Goal: Task Accomplishment & Management: Complete application form

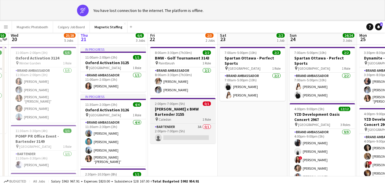
scroll to position [47, 0]
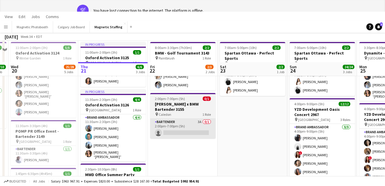
click at [185, 122] on app-card-role "Bartender 3A 0/1 2:00pm-7:00pm (5h) single-neutral-actions" at bounding box center [182, 129] width 65 height 20
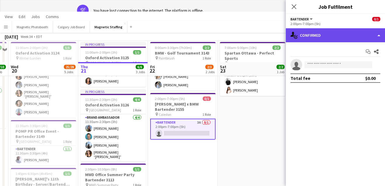
click at [360, 36] on div "single-neutral-actions-check-2 Confirmed" at bounding box center [335, 35] width 99 height 14
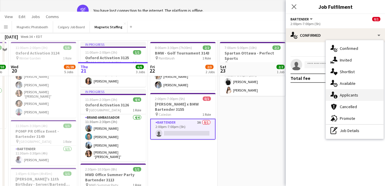
click at [355, 94] on div "single-neutral-actions-information Applicants" at bounding box center [355, 95] width 58 height 12
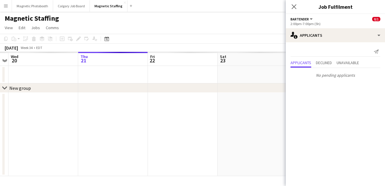
scroll to position [0, 0]
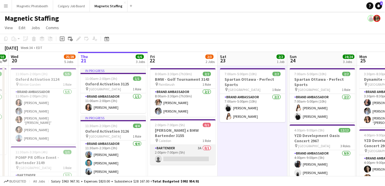
click at [202, 151] on app-card-role "Bartender 3A 0/1 2:00pm-7:00pm (5h) single-neutral-actions" at bounding box center [182, 155] width 65 height 20
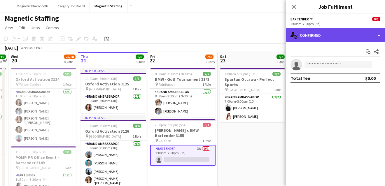
click at [339, 38] on div "single-neutral-actions-check-2 Confirmed" at bounding box center [335, 35] width 99 height 14
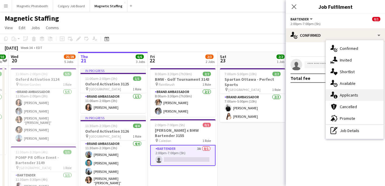
click at [340, 94] on div "single-neutral-actions-information Applicants" at bounding box center [355, 95] width 58 height 12
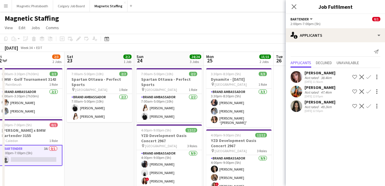
drag, startPoint x: 231, startPoint y: 147, endPoint x: 2, endPoint y: 153, distance: 228.8
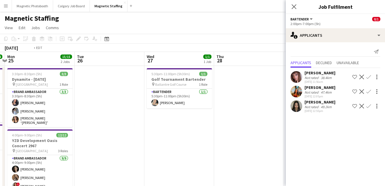
drag, startPoint x: 44, startPoint y: 144, endPoint x: 11, endPoint y: 144, distance: 32.7
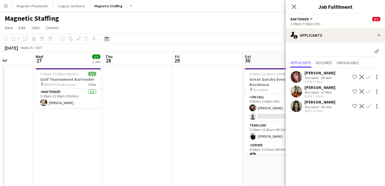
drag, startPoint x: 4, startPoint y: 140, endPoint x: -4, endPoint y: 142, distance: 7.3
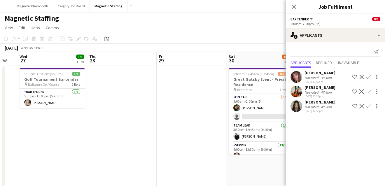
drag, startPoint x: 151, startPoint y: 128, endPoint x: 23, endPoint y: 128, distance: 128.1
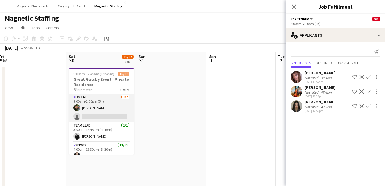
click at [99, 110] on app-card-role "On Call [DATE] 9:00am-2:00pm (5h) [PERSON_NAME] single-neutral-actions" at bounding box center [101, 108] width 65 height 28
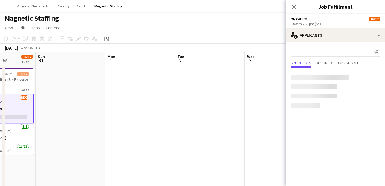
drag, startPoint x: 237, startPoint y: 113, endPoint x: 91, endPoint y: 121, distance: 146.1
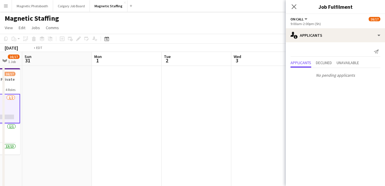
drag, startPoint x: 120, startPoint y: 119, endPoint x: 3, endPoint y: 121, distance: 117.0
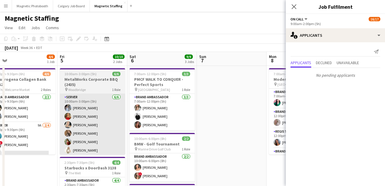
drag, startPoint x: 93, startPoint y: 135, endPoint x: 76, endPoint y: 134, distance: 17.2
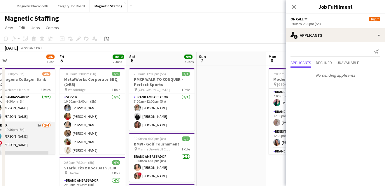
click at [14, 147] on app-card-role "Server 9A [DATE] 3:30pm-9:30pm (6h) [PERSON_NAME] ! [PERSON_NAME] single-neutra…" at bounding box center [22, 144] width 65 height 45
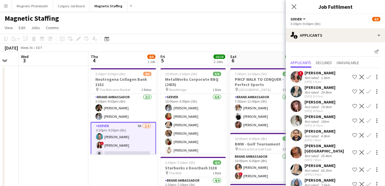
scroll to position [20, 0]
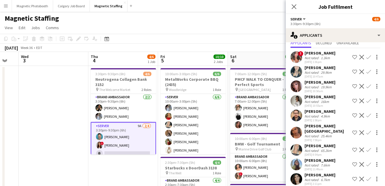
click at [7, 6] on app-icon "Menu" at bounding box center [6, 6] width 5 height 5
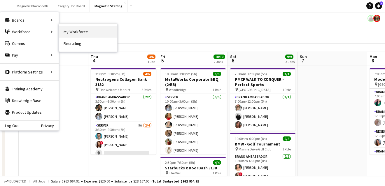
click at [68, 32] on link "My Workforce" at bounding box center [88, 32] width 58 height 12
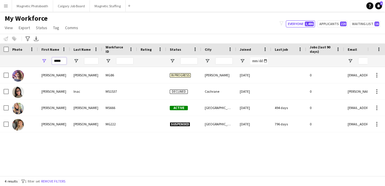
drag, startPoint x: 64, startPoint y: 61, endPoint x: 28, endPoint y: 59, distance: 36.2
click at [29, 60] on div "*****" at bounding box center [316, 61] width 633 height 12
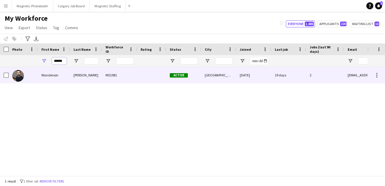
type input "******"
click at [58, 78] on div "Wanderson" at bounding box center [54, 75] width 32 height 16
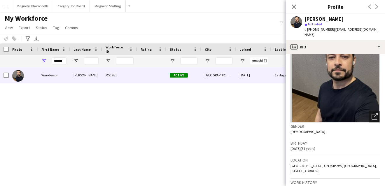
scroll to position [23, 0]
click at [198, 129] on div "[PERSON_NAME] MS1981 Active [GEOGRAPHIC_DATA] [DATE] 19 days 2 [EMAIL_ADDRESS][…" at bounding box center [184, 121] width 368 height 109
click at [115, 8] on button "Magnetic Staffing Close" at bounding box center [108, 5] width 36 height 11
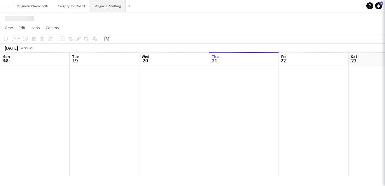
scroll to position [0, 139]
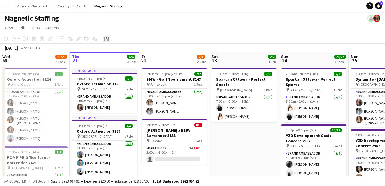
click at [106, 40] on icon "Date picker" at bounding box center [106, 38] width 5 height 5
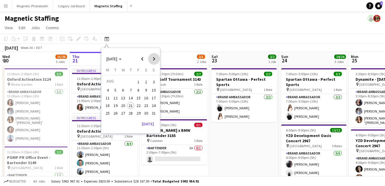
click at [153, 59] on span "Next month" at bounding box center [154, 59] width 12 height 12
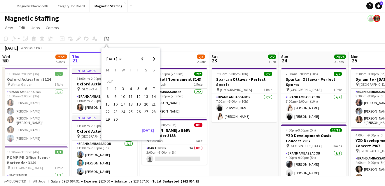
click at [152, 111] on span "28" at bounding box center [153, 111] width 7 height 7
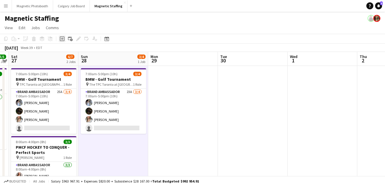
click at [63, 39] on icon "Add job" at bounding box center [62, 38] width 5 height 5
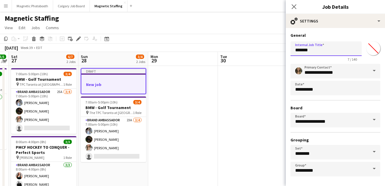
drag, startPoint x: 327, startPoint y: 51, endPoint x: 269, endPoint y: 50, distance: 58.1
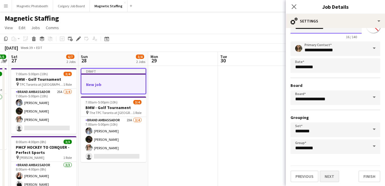
type input "**********"
click at [332, 172] on button "Next" at bounding box center [330, 177] width 20 height 12
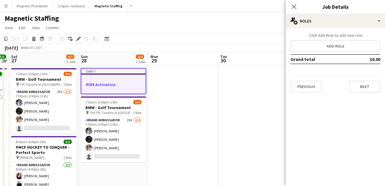
scroll to position [0, 0]
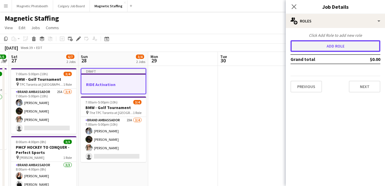
click at [351, 41] on button "Add role" at bounding box center [336, 46] width 90 height 12
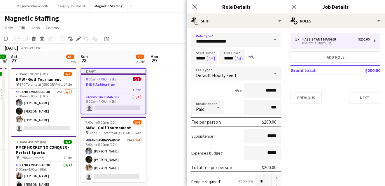
drag, startPoint x: 240, startPoint y: 42, endPoint x: 154, endPoint y: 38, distance: 86.2
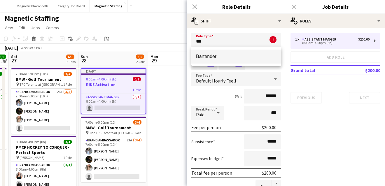
click at [208, 58] on span "Bartender" at bounding box center [236, 57] width 81 height 6
type input "*********"
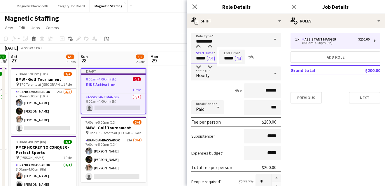
drag, startPoint x: 206, startPoint y: 59, endPoint x: 142, endPoint y: 56, distance: 64.8
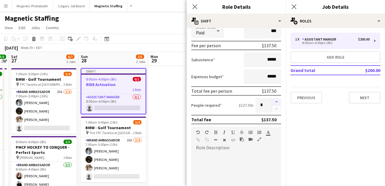
type input "*****"
click at [276, 102] on button "button" at bounding box center [276, 102] width 9 height 8
type input "*"
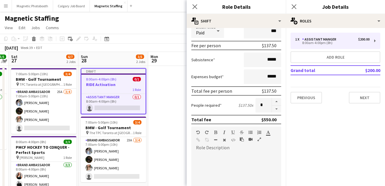
click at [226, 182] on div at bounding box center [236, 188] width 90 height 70
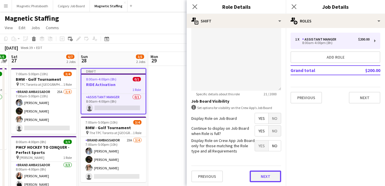
click at [267, 179] on button "Next" at bounding box center [266, 177] width 32 height 12
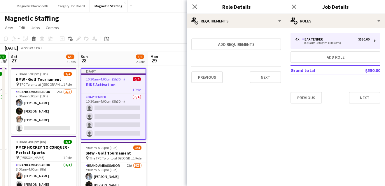
scroll to position [0, 0]
click at [263, 76] on button "Next" at bounding box center [266, 77] width 32 height 12
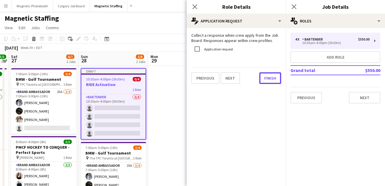
click at [263, 76] on button "Finish" at bounding box center [270, 78] width 22 height 12
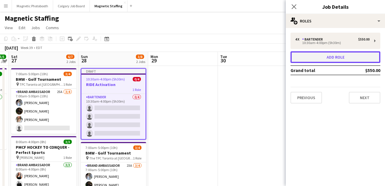
click at [319, 53] on button "Add role" at bounding box center [336, 57] width 90 height 12
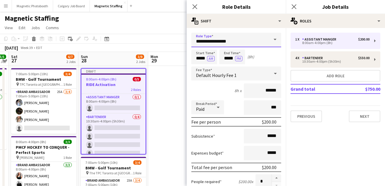
drag, startPoint x: 233, startPoint y: 42, endPoint x: 168, endPoint y: 42, distance: 64.5
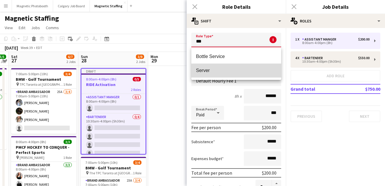
click at [206, 73] on span "Server" at bounding box center [236, 71] width 81 height 6
type input "******"
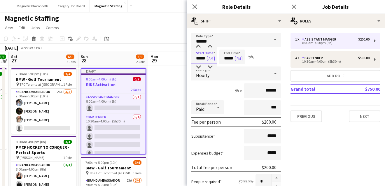
drag, startPoint x: 207, startPoint y: 59, endPoint x: 154, endPoint y: 57, distance: 52.3
type input "*****"
click at [270, 91] on input "******" at bounding box center [262, 90] width 37 height 15
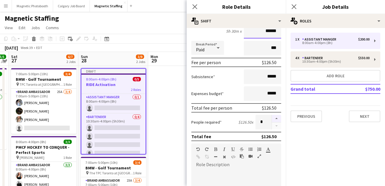
type input "******"
click at [276, 118] on button "button" at bounding box center [276, 119] width 9 height 8
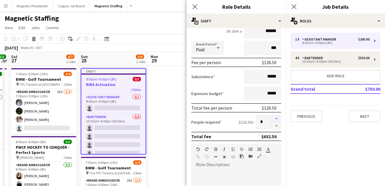
click at [279, 120] on button "button" at bounding box center [276, 119] width 9 height 8
type input "*"
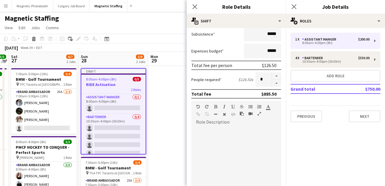
scroll to position [116, 0]
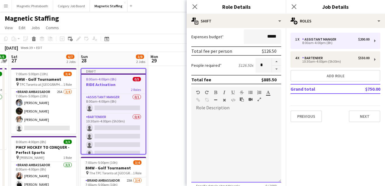
click at [226, 154] on div at bounding box center [236, 148] width 90 height 70
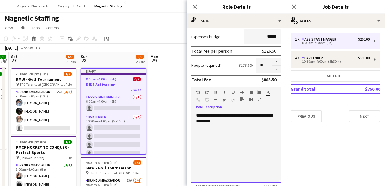
scroll to position [208, 0]
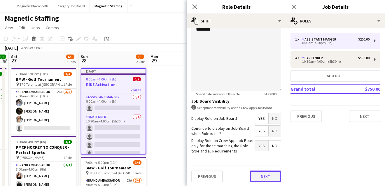
click at [261, 172] on button "Next" at bounding box center [266, 177] width 32 height 12
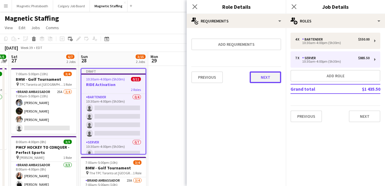
click at [272, 80] on button "Next" at bounding box center [266, 77] width 32 height 12
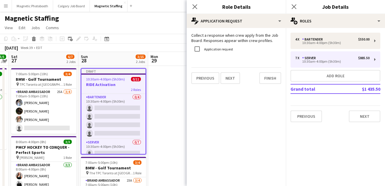
click at [272, 80] on div "Collect a response when crew apply from the Job Board. Responses appear within …" at bounding box center [236, 58] width 99 height 61
click at [274, 82] on button "Finish" at bounding box center [270, 78] width 22 height 12
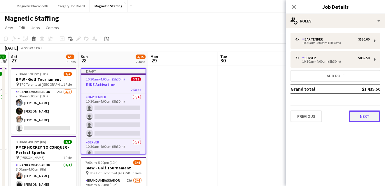
click at [372, 117] on button "Next" at bounding box center [365, 117] width 32 height 12
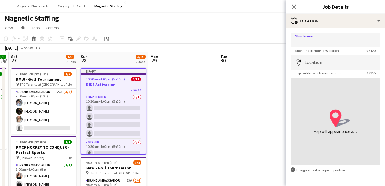
click at [314, 43] on input "Shortname" at bounding box center [336, 40] width 90 height 15
type input "*******"
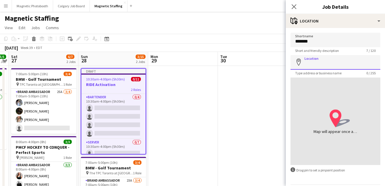
click at [322, 64] on input "Location" at bounding box center [336, 62] width 90 height 15
type input "*******"
click at [341, 66] on input "*******" at bounding box center [336, 62] width 90 height 15
drag, startPoint x: 296, startPoint y: 66, endPoint x: 292, endPoint y: 65, distance: 4.1
click at [292, 66] on input "*******" at bounding box center [336, 62] width 90 height 15
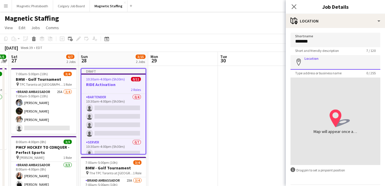
scroll to position [20, 0]
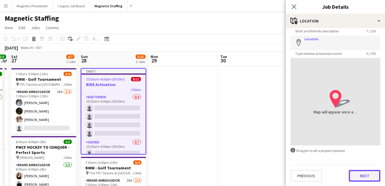
click at [356, 176] on button "Next" at bounding box center [365, 176] width 32 height 12
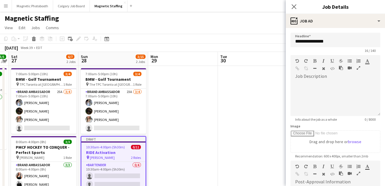
type input "*******"
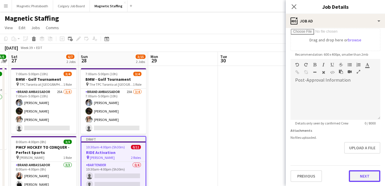
click at [356, 178] on button "Next" at bounding box center [365, 176] width 32 height 12
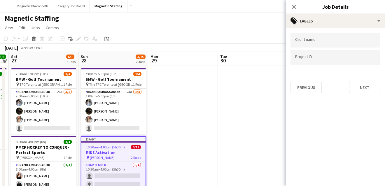
scroll to position [0, 0]
click at [369, 90] on button "Next" at bounding box center [365, 88] width 32 height 12
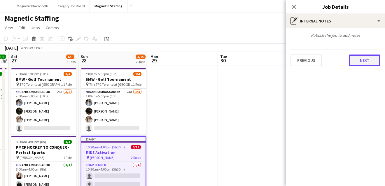
click at [373, 63] on button "Next" at bounding box center [365, 61] width 32 height 12
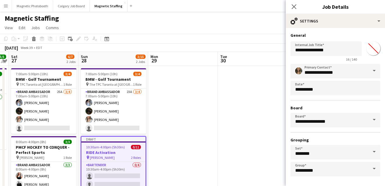
scroll to position [22, 0]
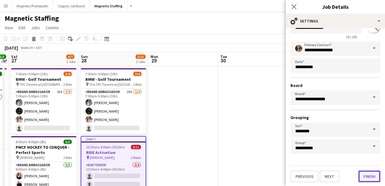
click at [369, 176] on button "Finish" at bounding box center [370, 177] width 22 height 12
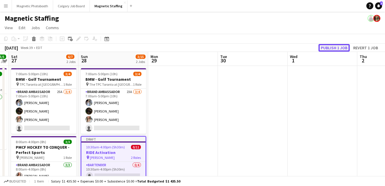
click at [335, 49] on button "Publish 1 job" at bounding box center [334, 48] width 31 height 8
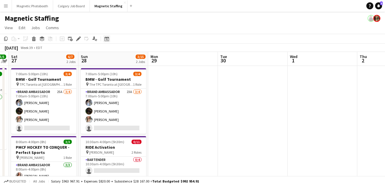
click at [107, 39] on icon "Date picker" at bounding box center [106, 38] width 5 height 5
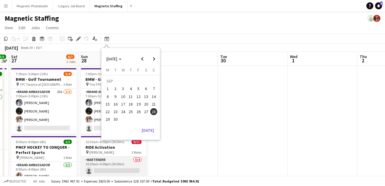
click at [85, 162] on app-card-role "Bartender 0/4 10:30am-4:00pm (5h30m) single-neutral-actions single-neutral-acti…" at bounding box center [113, 179] width 65 height 45
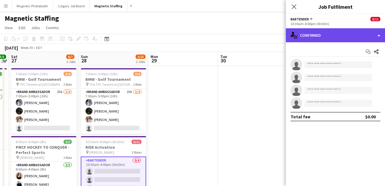
click at [311, 38] on div "single-neutral-actions-check-2 Confirmed" at bounding box center [335, 35] width 99 height 14
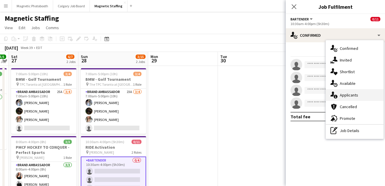
click at [327, 97] on div "single-neutral-actions-information Applicants" at bounding box center [355, 95] width 58 height 12
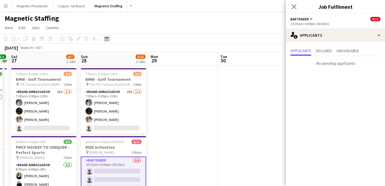
click at [108, 39] on icon "Date picker" at bounding box center [106, 38] width 5 height 5
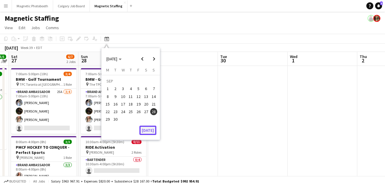
click at [150, 132] on button "[DATE]" at bounding box center [147, 130] width 17 height 9
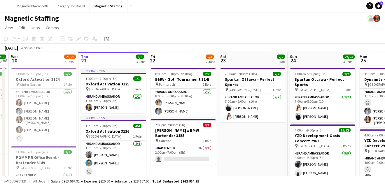
scroll to position [0, 254]
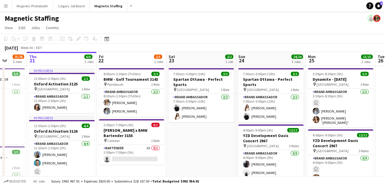
drag, startPoint x: 261, startPoint y: 125, endPoint x: 205, endPoint y: 126, distance: 55.7
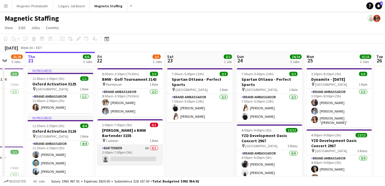
click at [128, 158] on app-card-role "Bartender 3A 0/1 2:00pm-7:00pm (5h) single-neutral-actions" at bounding box center [129, 155] width 65 height 20
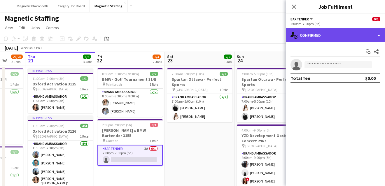
click at [369, 29] on div "single-neutral-actions-check-2 Confirmed" at bounding box center [335, 35] width 99 height 14
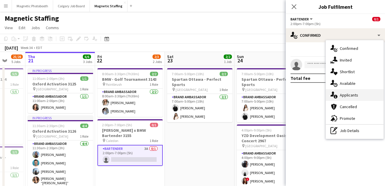
click at [340, 97] on div "single-neutral-actions-information Applicants" at bounding box center [355, 95] width 58 height 12
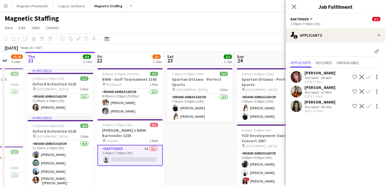
click at [298, 108] on app-user-avatar at bounding box center [297, 106] width 12 height 12
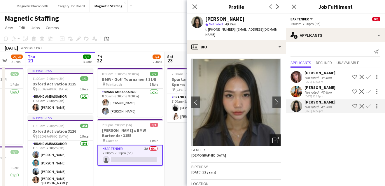
click at [278, 137] on icon "Open photos pop-in" at bounding box center [276, 140] width 6 height 6
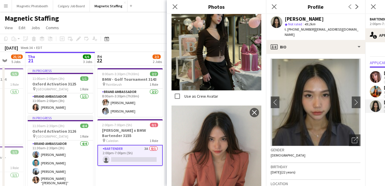
scroll to position [327, 0]
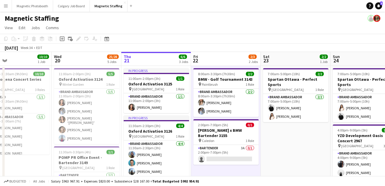
drag, startPoint x: 207, startPoint y: 129, endPoint x: 156, endPoint y: 129, distance: 50.2
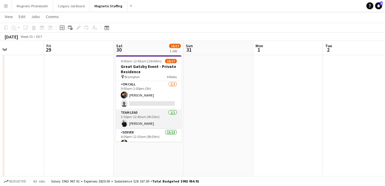
scroll to position [3, 0]
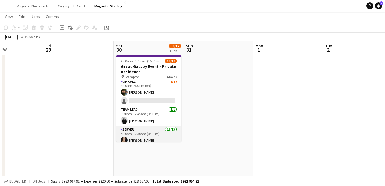
click at [144, 141] on app-card-role "Server 13/13 4:00pm-12:30am (8h30m) [PERSON_NAME] [PERSON_NAME] [PERSON_NAME] M…" at bounding box center [148, 186] width 65 height 121
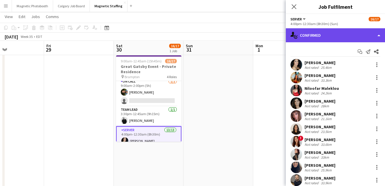
click at [348, 42] on div "single-neutral-actions-check-2 Confirmed" at bounding box center [335, 35] width 99 height 14
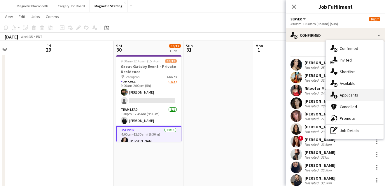
click at [347, 93] on div "single-neutral-actions-information Applicants" at bounding box center [355, 95] width 58 height 12
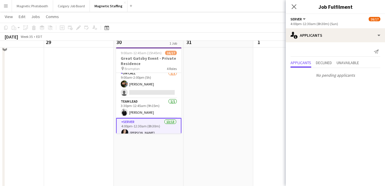
scroll to position [27, 0]
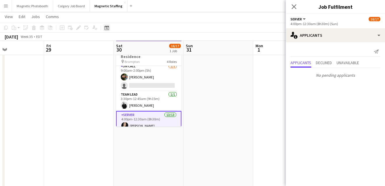
click at [106, 29] on icon "Date picker" at bounding box center [106, 27] width 5 height 5
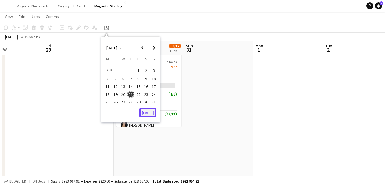
click at [149, 113] on button "[DATE]" at bounding box center [147, 112] width 17 height 9
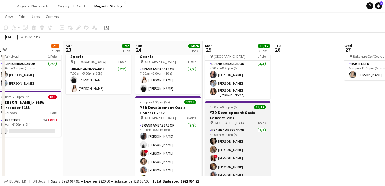
drag, startPoint x: 350, startPoint y: 106, endPoint x: 126, endPoint y: 122, distance: 224.7
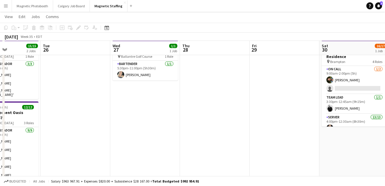
drag, startPoint x: 97, startPoint y: 135, endPoint x: 60, endPoint y: 137, distance: 37.1
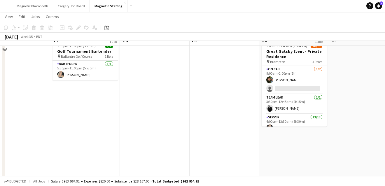
scroll to position [0, 0]
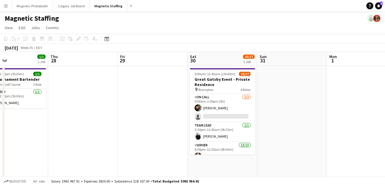
drag, startPoint x: 149, startPoint y: 121, endPoint x: 82, endPoint y: 123, distance: 67.2
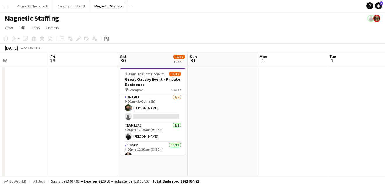
scroll to position [0, 221]
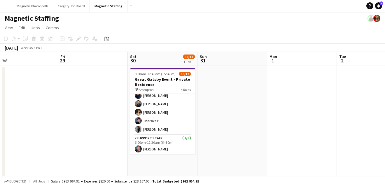
click at [141, 106] on app-card-role "Server 13/13 4:00pm-12:30am (8h30m) [PERSON_NAME] [PERSON_NAME] [PERSON_NAME] M…" at bounding box center [162, 74] width 65 height 121
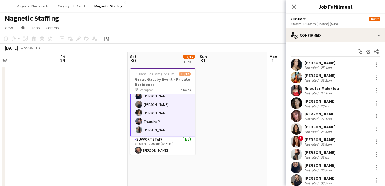
scroll to position [129, 0]
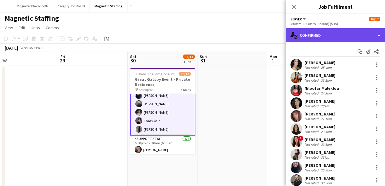
click at [356, 36] on div "single-neutral-actions-check-2 Confirmed" at bounding box center [335, 35] width 99 height 14
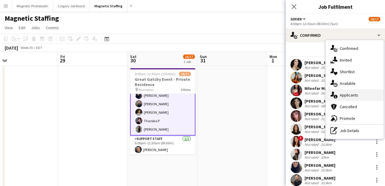
click at [356, 94] on div "single-neutral-actions-information Applicants" at bounding box center [355, 95] width 58 height 12
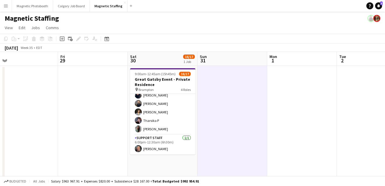
scroll to position [128, 0]
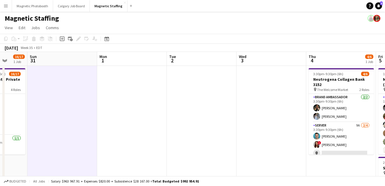
drag, startPoint x: 223, startPoint y: 135, endPoint x: 39, endPoint y: 154, distance: 185.4
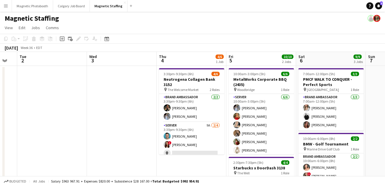
drag, startPoint x: 218, startPoint y: 132, endPoint x: 59, endPoint y: 132, distance: 159.0
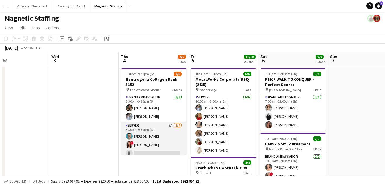
click at [126, 142] on app-user-avatar at bounding box center [129, 144] width 7 height 7
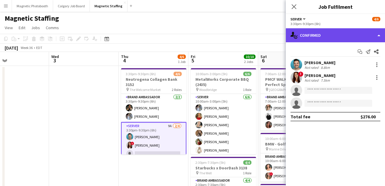
click at [341, 32] on div "single-neutral-actions-check-2 Confirmed" at bounding box center [335, 35] width 99 height 14
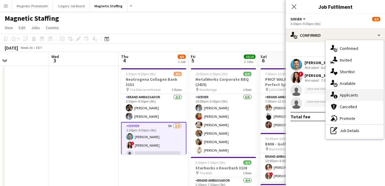
click at [341, 94] on div "single-neutral-actions-information Applicants" at bounding box center [355, 95] width 58 height 12
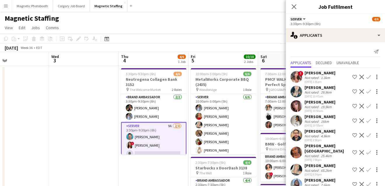
scroll to position [20, 0]
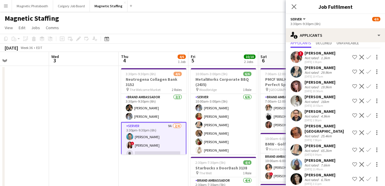
click at [298, 104] on app-user-avatar at bounding box center [297, 101] width 12 height 12
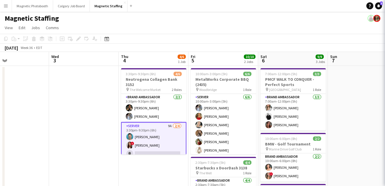
scroll to position [0, 0]
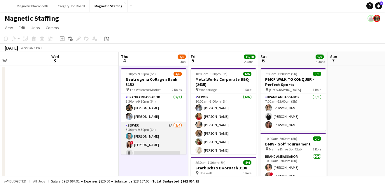
click at [144, 150] on app-card-role "Server 9A [DATE] 3:30pm-9:30pm (6h) [PERSON_NAME] ! [PERSON_NAME] single-neutra…" at bounding box center [153, 144] width 65 height 45
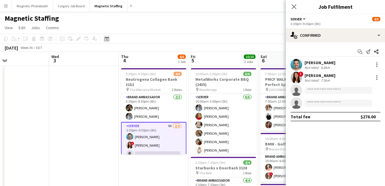
click at [105, 41] on icon "Date picker" at bounding box center [106, 38] width 5 height 5
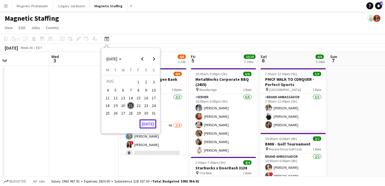
click at [148, 124] on button "[DATE]" at bounding box center [147, 123] width 17 height 9
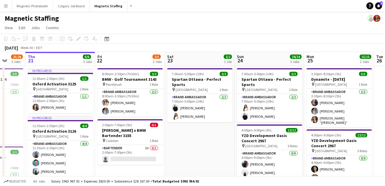
drag, startPoint x: 214, startPoint y: 123, endPoint x: 161, endPoint y: 123, distance: 53.7
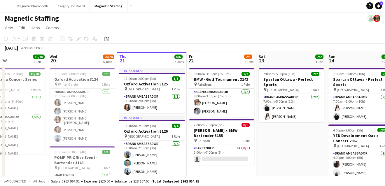
drag, startPoint x: 172, startPoint y: 149, endPoint x: 264, endPoint y: 137, distance: 92.9
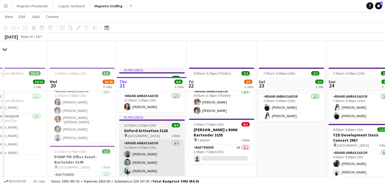
scroll to position [56, 0]
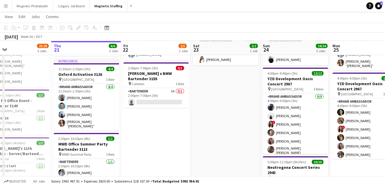
drag, startPoint x: 194, startPoint y: 151, endPoint x: 101, endPoint y: 151, distance: 92.8
click at [103, 151] on app-calendar-viewport "Sun 17 3/3 2 Jobs Mon 18 Tue 19 10/10 1 Job Wed 20 25/28 5 Jobs Thu 21 6/6 3 Jo…" at bounding box center [192, 184] width 385 height 437
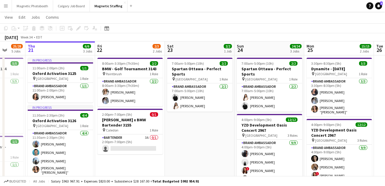
scroll to position [0, 0]
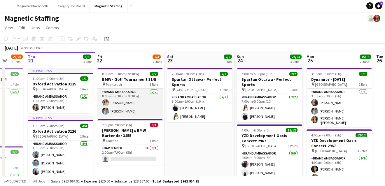
click at [140, 108] on app-card-role "Brand Ambassador [DATE] 8:00am-3:30pm (7h30m) [PERSON_NAME] [PERSON_NAME]" at bounding box center [129, 103] width 65 height 28
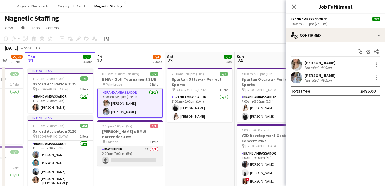
click at [134, 151] on app-card-role "Bartender 3A 0/1 2:00pm-7:00pm (5h) single-neutral-actions" at bounding box center [129, 156] width 65 height 20
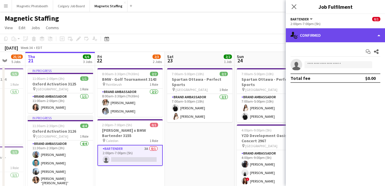
click at [350, 34] on div "single-neutral-actions-check-2 Confirmed" at bounding box center [335, 35] width 99 height 14
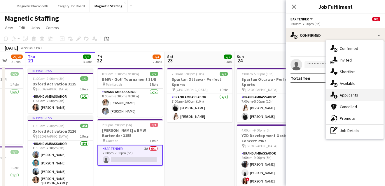
click at [346, 96] on div "single-neutral-actions-information Applicants" at bounding box center [355, 95] width 58 height 12
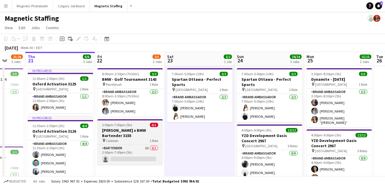
click at [107, 133] on h3 "[PERSON_NAME] x BMW Bartender 3155" at bounding box center [129, 133] width 65 height 11
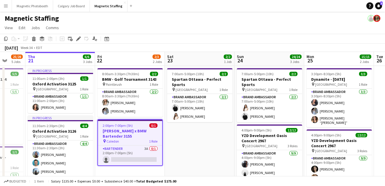
scroll to position [0, 253]
click at [34, 27] on span "Jobs" at bounding box center [35, 27] width 9 height 5
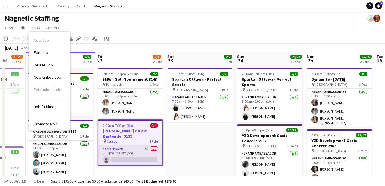
click at [123, 153] on app-card-role "Bartender 3A 0/1 2:00pm-7:00pm (5h) single-neutral-actions" at bounding box center [130, 156] width 64 height 20
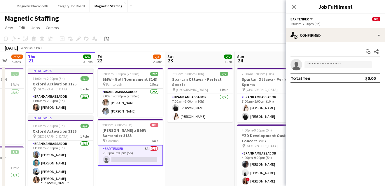
click at [123, 153] on app-card-role "Bartender 3A 0/1 2:00pm-7:00pm (5h) single-neutral-actions" at bounding box center [130, 155] width 65 height 21
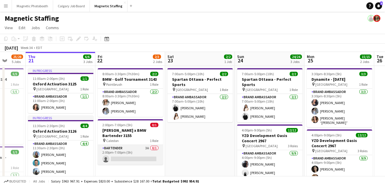
click at [119, 155] on app-card-role "Bartender 3A 0/1 2:00pm-7:00pm (5h) single-neutral-actions" at bounding box center [130, 155] width 65 height 20
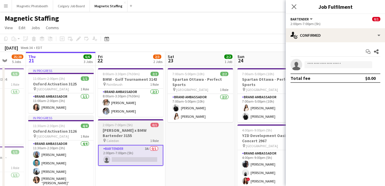
click at [119, 131] on h3 "[PERSON_NAME] x BMW Bartender 3155" at bounding box center [130, 133] width 65 height 11
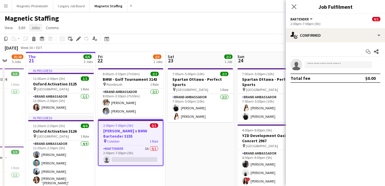
click at [39, 26] on span "Jobs" at bounding box center [35, 27] width 9 height 5
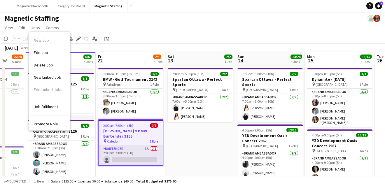
click at [137, 151] on app-card-role "Bartender 3A 0/1 2:00pm-7:00pm (5h) single-neutral-actions" at bounding box center [131, 156] width 64 height 20
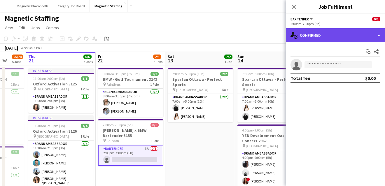
click at [377, 36] on div "single-neutral-actions-check-2 Confirmed" at bounding box center [335, 35] width 99 height 14
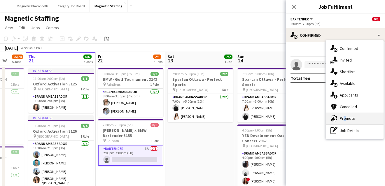
click at [343, 119] on div "advertising-megaphone Promote" at bounding box center [355, 119] width 58 height 12
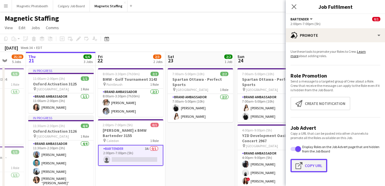
click at [316, 162] on button "Click to copy URL Copy Url" at bounding box center [309, 165] width 37 height 13
type textarea "**********"
click at [6, 4] on app-icon "Menu" at bounding box center [6, 6] width 5 height 5
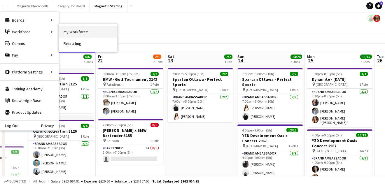
click at [73, 28] on link "My Workforce" at bounding box center [88, 32] width 58 height 12
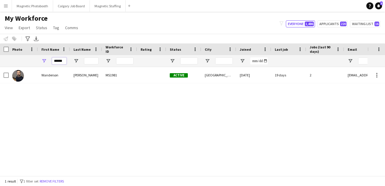
drag, startPoint x: 64, startPoint y: 61, endPoint x: 15, endPoint y: 61, distance: 49.9
click at [19, 61] on div "******" at bounding box center [316, 61] width 633 height 12
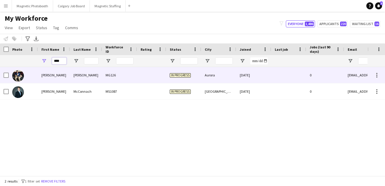
type input "****"
click at [18, 79] on img at bounding box center [18, 76] width 12 height 12
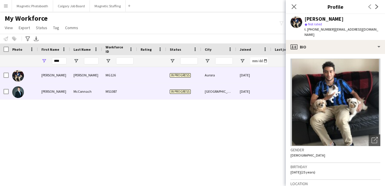
click at [22, 96] on img at bounding box center [18, 92] width 12 height 12
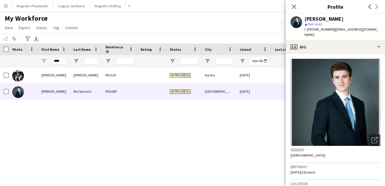
click at [111, 139] on div "[PERSON_NAME] MG126 In progress Aurora [DATE] 0 [EMAIL_ADDRESS][DOMAIN_NAME] [P…" at bounding box center [184, 121] width 368 height 109
drag, startPoint x: 46, startPoint y: 62, endPoint x: 32, endPoint y: 61, distance: 13.5
click at [34, 62] on div "****" at bounding box center [316, 61] width 633 height 12
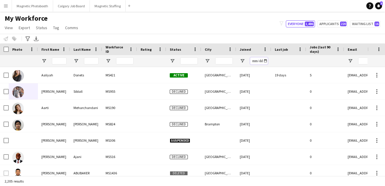
click at [266, 60] on input "Joined Filter Input" at bounding box center [259, 60] width 18 height 7
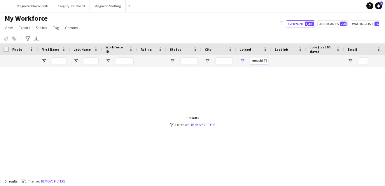
type input "**********"
click at [210, 125] on link "Remove filters" at bounding box center [203, 125] width 24 height 4
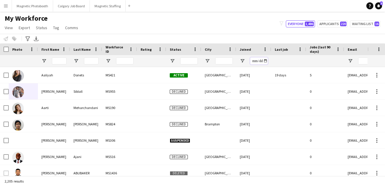
click at [264, 62] on input "Joined Filter Input" at bounding box center [259, 60] width 18 height 7
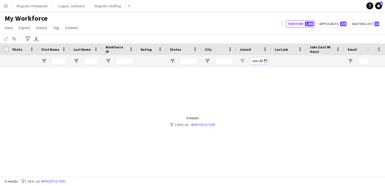
click at [266, 60] on input "**********" at bounding box center [259, 60] width 18 height 7
type input "**********"
click at [205, 123] on link "Remove filters" at bounding box center [203, 125] width 24 height 4
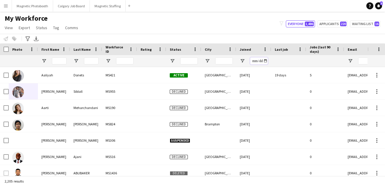
click at [265, 59] on input "Joined Filter Input" at bounding box center [259, 60] width 18 height 7
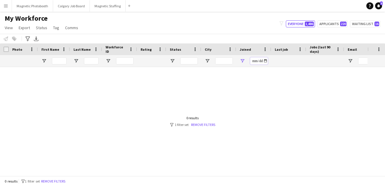
click at [265, 62] on input "**********" at bounding box center [259, 60] width 18 height 7
type input "**********"
click at [263, 60] on input "**********" at bounding box center [259, 60] width 18 height 7
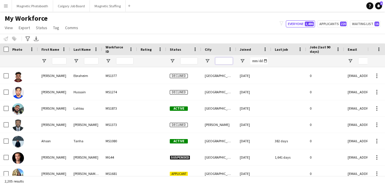
click at [226, 61] on input "City Filter Input" at bounding box center [224, 60] width 18 height 7
type input "*******"
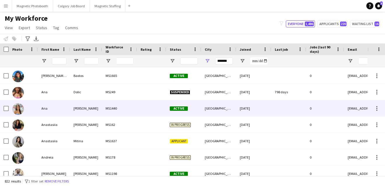
click at [105, 114] on div "MS1440" at bounding box center [119, 108] width 35 height 16
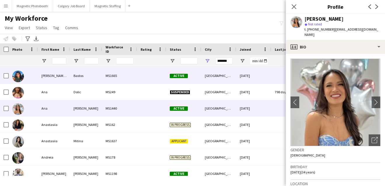
click at [20, 75] on img at bounding box center [18, 77] width 12 height 12
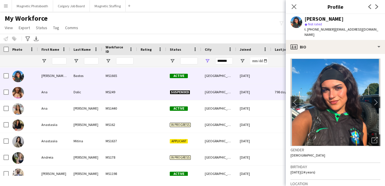
click at [20, 94] on img at bounding box center [18, 93] width 12 height 12
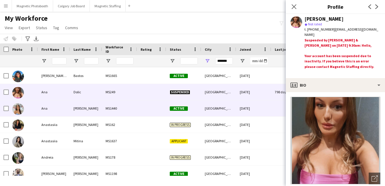
click at [21, 115] on div at bounding box center [18, 109] width 12 height 16
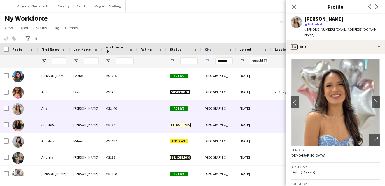
click at [22, 131] on div at bounding box center [18, 125] width 12 height 16
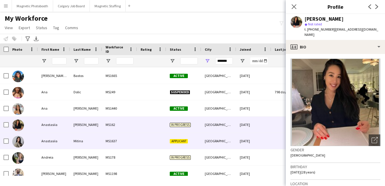
click at [19, 143] on img at bounding box center [18, 142] width 12 height 12
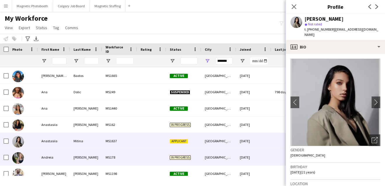
click at [17, 160] on img at bounding box center [18, 158] width 12 height 12
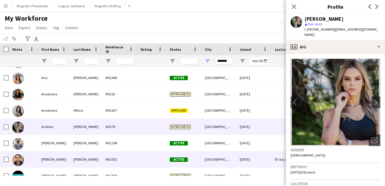
click at [20, 163] on img at bounding box center [18, 160] width 12 height 12
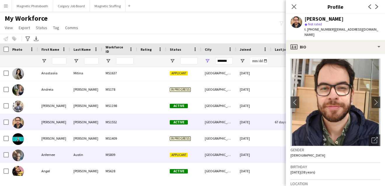
click at [21, 154] on img at bounding box center [18, 156] width 12 height 12
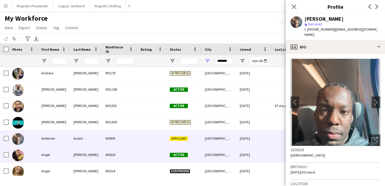
click at [21, 156] on img at bounding box center [18, 156] width 12 height 12
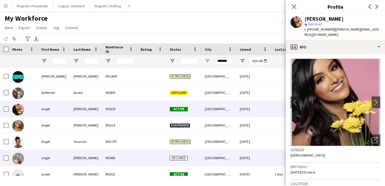
click at [21, 151] on div at bounding box center [18, 158] width 12 height 16
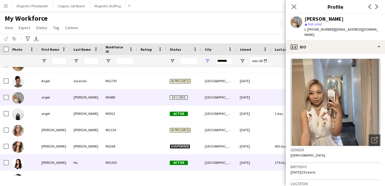
click at [19, 166] on img at bounding box center [18, 164] width 12 height 12
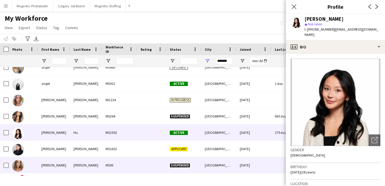
click at [19, 166] on img at bounding box center [18, 166] width 12 height 12
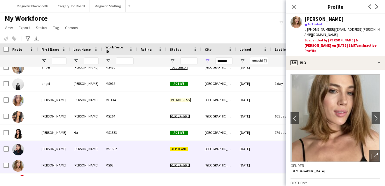
click at [19, 150] on img at bounding box center [18, 150] width 12 height 12
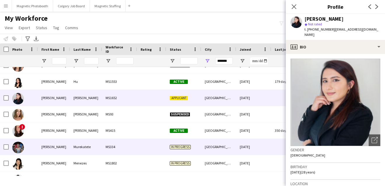
click at [19, 150] on img at bounding box center [18, 148] width 12 height 12
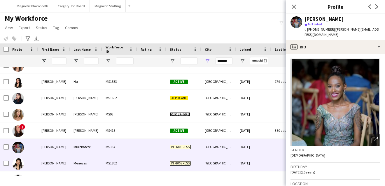
click at [18, 169] on img at bounding box center [18, 164] width 12 height 12
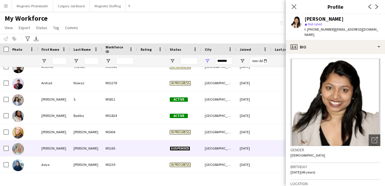
click at [19, 148] on img at bounding box center [18, 149] width 12 height 12
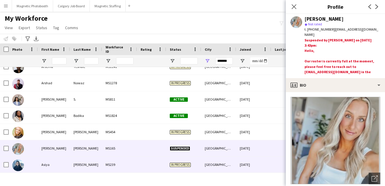
click at [18, 163] on img at bounding box center [18, 166] width 12 height 12
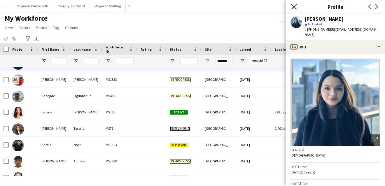
click at [294, 6] on icon at bounding box center [294, 7] width 6 height 6
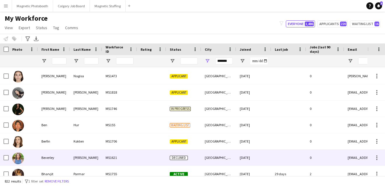
click at [21, 158] on img at bounding box center [18, 159] width 12 height 12
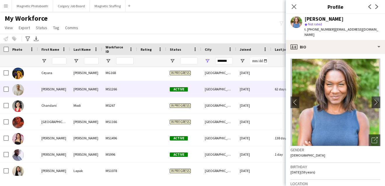
click at [19, 89] on img at bounding box center [18, 90] width 12 height 12
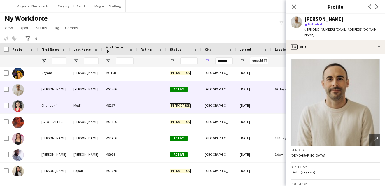
click at [22, 107] on img at bounding box center [18, 106] width 12 height 12
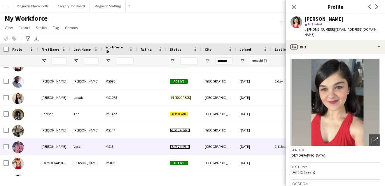
click at [19, 149] on img at bounding box center [18, 148] width 12 height 12
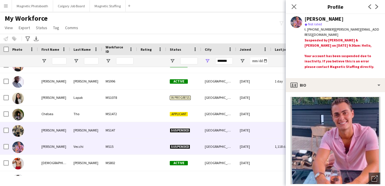
click at [22, 131] on img at bounding box center [18, 131] width 12 height 12
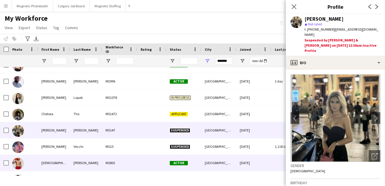
click at [21, 164] on img at bounding box center [18, 164] width 12 height 12
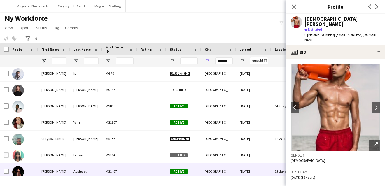
click at [21, 164] on div at bounding box center [18, 172] width 12 height 16
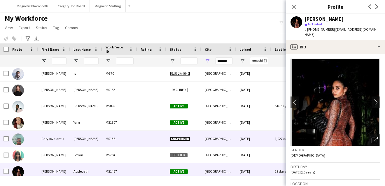
click at [20, 139] on img at bounding box center [18, 140] width 12 height 12
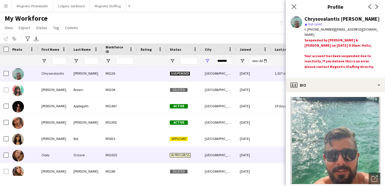
click at [16, 158] on img at bounding box center [18, 156] width 12 height 12
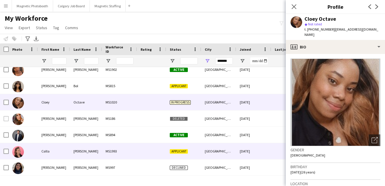
click at [16, 158] on div at bounding box center [18, 152] width 12 height 16
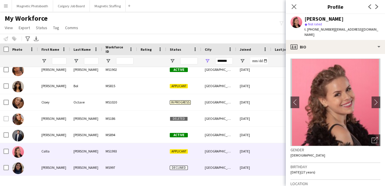
click at [18, 173] on img at bounding box center [18, 169] width 12 height 12
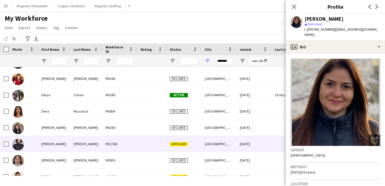
click at [20, 144] on img at bounding box center [18, 145] width 12 height 12
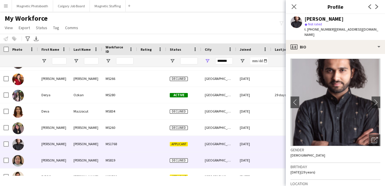
click at [17, 162] on img at bounding box center [18, 161] width 12 height 12
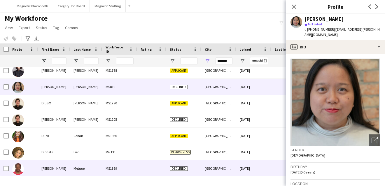
click at [17, 162] on div at bounding box center [18, 169] width 12 height 16
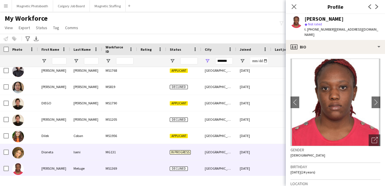
click at [20, 150] on img at bounding box center [18, 153] width 12 height 12
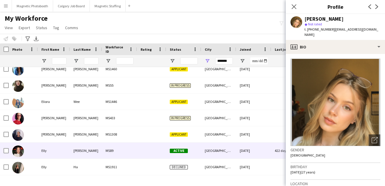
click at [21, 149] on img at bounding box center [18, 152] width 12 height 12
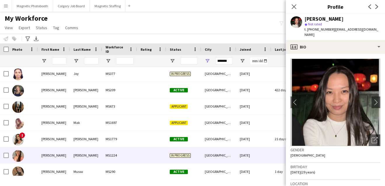
click at [21, 149] on div at bounding box center [18, 156] width 12 height 16
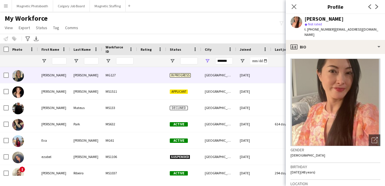
click at [21, 68] on div at bounding box center [18, 75] width 12 height 16
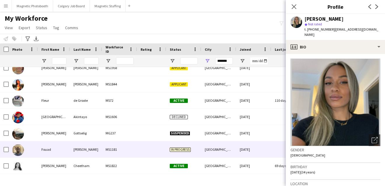
click at [21, 152] on img at bounding box center [18, 150] width 12 height 12
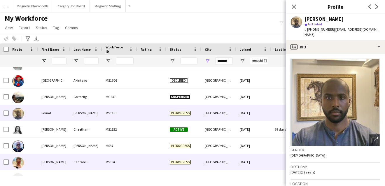
click at [21, 159] on img at bounding box center [18, 163] width 12 height 12
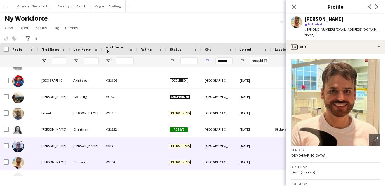
click at [22, 142] on img at bounding box center [18, 147] width 12 height 12
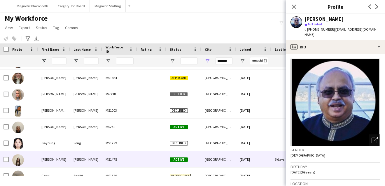
click at [22, 157] on img at bounding box center [18, 160] width 12 height 12
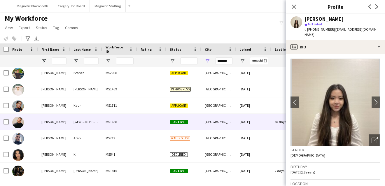
click at [16, 125] on img at bounding box center [18, 123] width 12 height 12
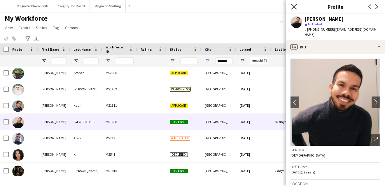
click at [294, 8] on icon "Close pop-in" at bounding box center [294, 7] width 6 height 6
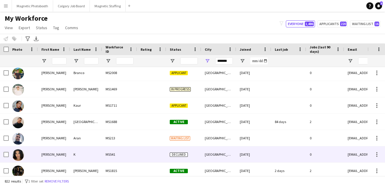
click at [17, 156] on img at bounding box center [18, 155] width 12 height 12
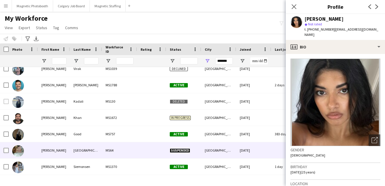
click at [18, 155] on img at bounding box center [18, 151] width 12 height 12
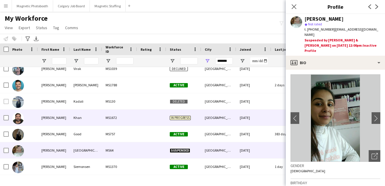
click at [22, 125] on div at bounding box center [18, 118] width 12 height 16
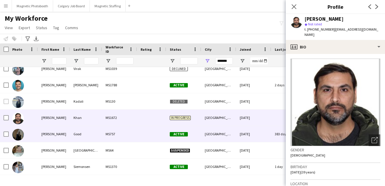
click at [18, 137] on img at bounding box center [18, 135] width 12 height 12
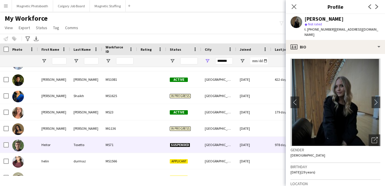
click at [20, 151] on img at bounding box center [18, 146] width 12 height 12
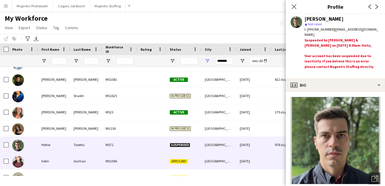
click at [18, 166] on img at bounding box center [18, 162] width 12 height 12
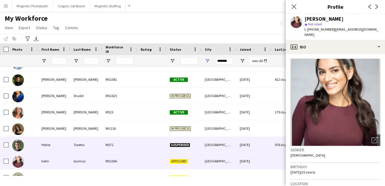
click at [19, 148] on img at bounding box center [18, 146] width 12 height 12
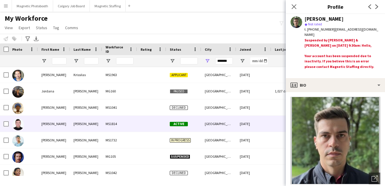
click at [17, 126] on img at bounding box center [18, 125] width 12 height 12
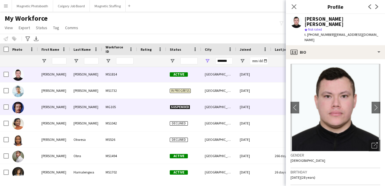
click at [18, 108] on img at bounding box center [18, 108] width 12 height 12
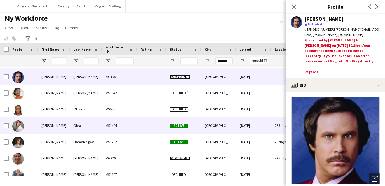
click at [18, 128] on img at bounding box center [18, 127] width 12 height 12
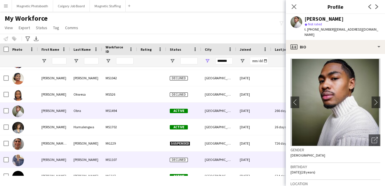
click at [19, 156] on img at bounding box center [18, 161] width 12 height 12
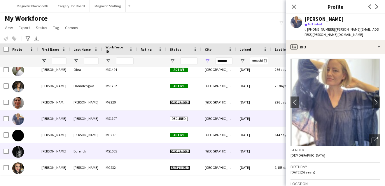
click at [19, 156] on img at bounding box center [18, 152] width 12 height 12
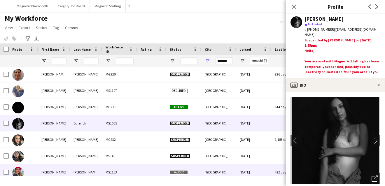
click at [16, 168] on img at bounding box center [18, 173] width 12 height 12
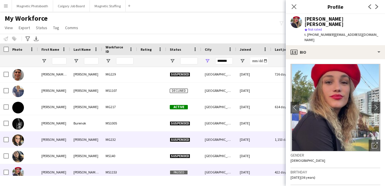
click at [19, 137] on img at bounding box center [18, 141] width 12 height 12
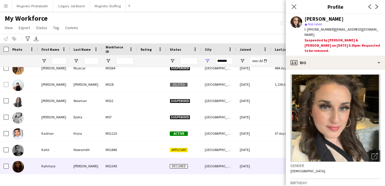
click at [19, 164] on img at bounding box center [18, 167] width 12 height 12
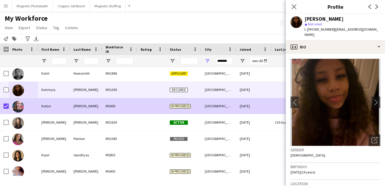
click at [20, 109] on img at bounding box center [18, 107] width 12 height 12
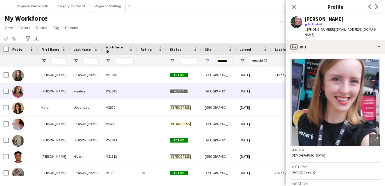
click at [22, 90] on img at bounding box center [18, 92] width 12 height 12
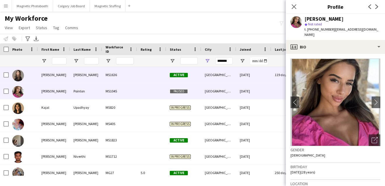
click at [21, 79] on img at bounding box center [18, 76] width 12 height 12
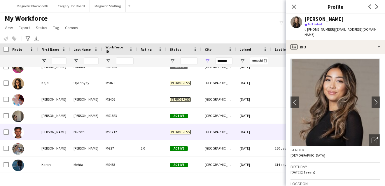
click at [19, 135] on img at bounding box center [18, 133] width 12 height 12
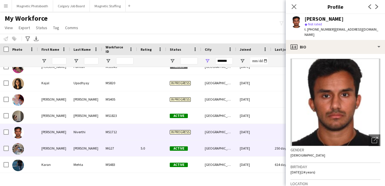
click at [19, 150] on img at bounding box center [18, 149] width 12 height 12
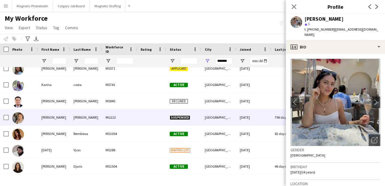
click at [24, 118] on div at bounding box center [23, 117] width 29 height 16
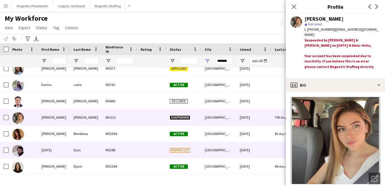
click at [16, 138] on img at bounding box center [18, 135] width 12 height 12
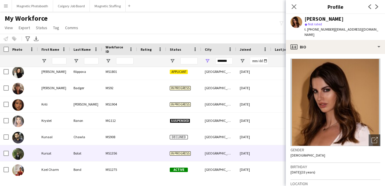
click at [19, 143] on img at bounding box center [18, 138] width 12 height 12
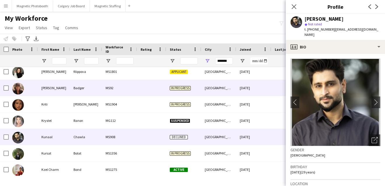
click at [18, 81] on div at bounding box center [18, 88] width 12 height 16
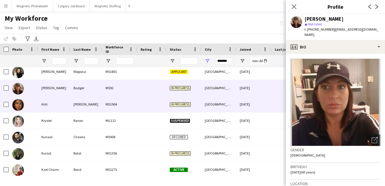
click at [18, 95] on div at bounding box center [18, 88] width 12 height 16
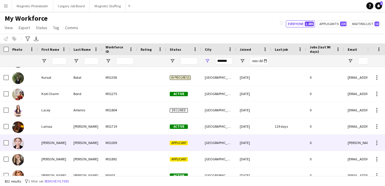
click at [18, 143] on img at bounding box center [18, 144] width 12 height 12
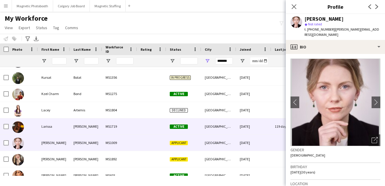
click at [19, 125] on img at bounding box center [18, 127] width 12 height 12
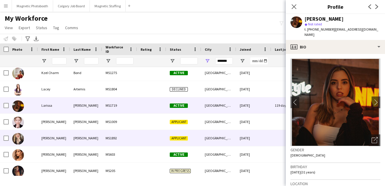
click at [18, 143] on img at bounding box center [18, 139] width 12 height 12
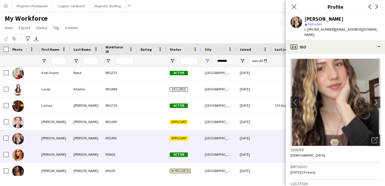
click at [20, 159] on img at bounding box center [18, 155] width 12 height 12
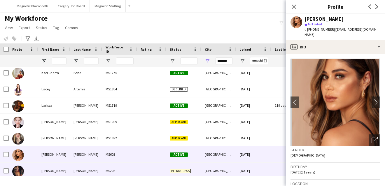
click at [21, 170] on img at bounding box center [18, 172] width 12 height 12
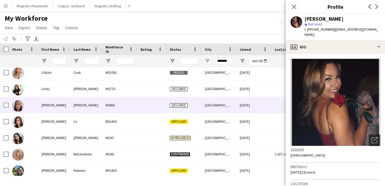
click at [19, 100] on img at bounding box center [18, 106] width 12 height 12
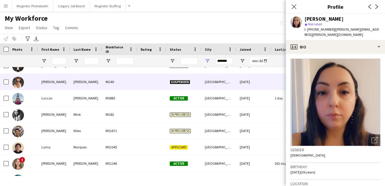
click at [18, 87] on img at bounding box center [18, 83] width 12 height 12
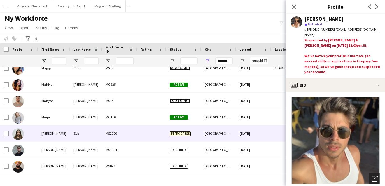
click at [22, 138] on img at bounding box center [18, 134] width 12 height 12
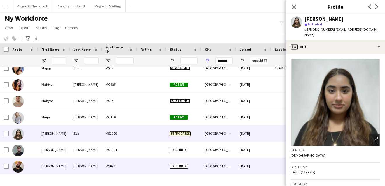
click at [21, 168] on img at bounding box center [18, 167] width 12 height 12
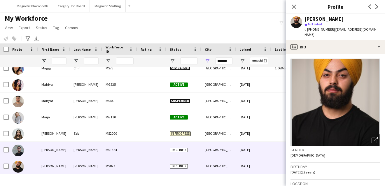
click at [21, 152] on img at bounding box center [18, 151] width 12 height 12
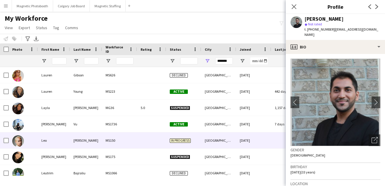
click at [22, 142] on img at bounding box center [18, 141] width 12 height 12
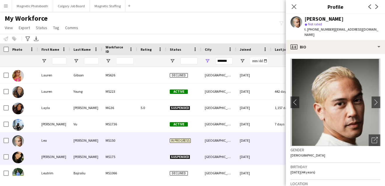
click at [18, 158] on img at bounding box center [18, 158] width 12 height 12
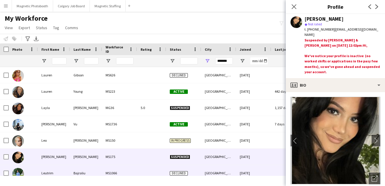
click at [19, 173] on img at bounding box center [18, 174] width 12 height 12
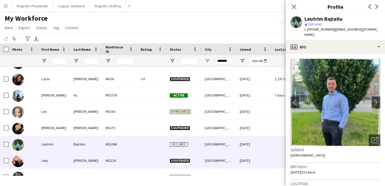
click at [20, 164] on img at bounding box center [18, 162] width 12 height 12
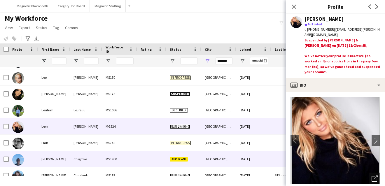
click at [15, 160] on img at bounding box center [18, 160] width 12 height 12
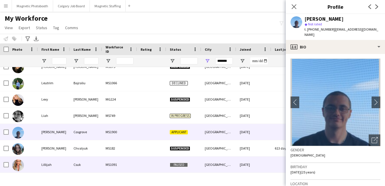
click at [16, 172] on div at bounding box center [18, 165] width 12 height 16
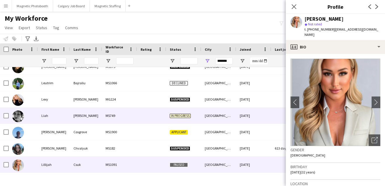
click at [20, 109] on div at bounding box center [18, 116] width 12 height 16
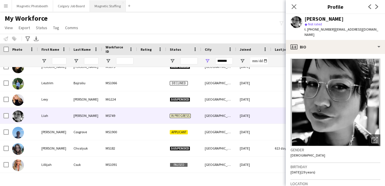
click at [108, 10] on button "Magnetic Staffing Close" at bounding box center [108, 5] width 36 height 11
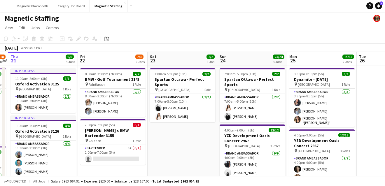
drag, startPoint x: 240, startPoint y: 97, endPoint x: 9, endPoint y: 117, distance: 231.9
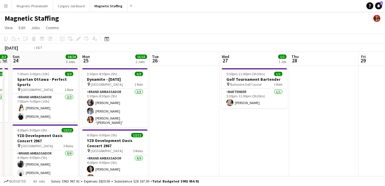
drag, startPoint x: 163, startPoint y: 136, endPoint x: -4, endPoint y: 146, distance: 166.9
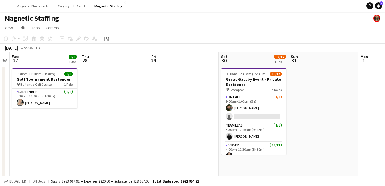
drag, startPoint x: 224, startPoint y: 144, endPoint x: 22, endPoint y: 170, distance: 203.3
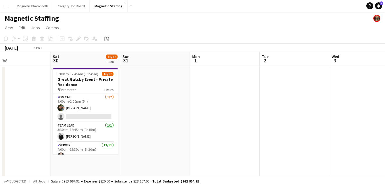
drag, startPoint x: 297, startPoint y: 142, endPoint x: 50, endPoint y: 145, distance: 246.6
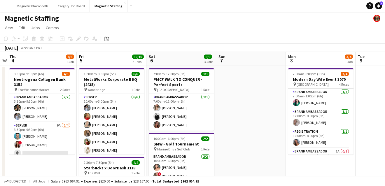
drag, startPoint x: 214, startPoint y: 154, endPoint x: 140, endPoint y: 154, distance: 74.7
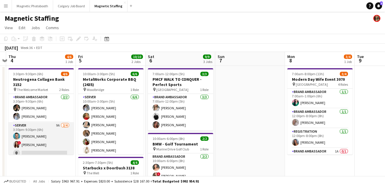
click at [44, 136] on app-card-role "Server 9A [DATE] 3:30pm-9:30pm (6h) [PERSON_NAME] ! [PERSON_NAME] single-neutra…" at bounding box center [40, 144] width 65 height 45
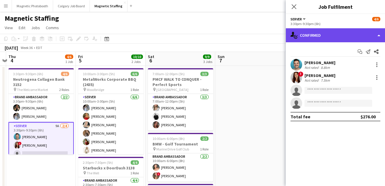
click at [347, 34] on div "single-neutral-actions-check-2 Confirmed" at bounding box center [335, 35] width 99 height 14
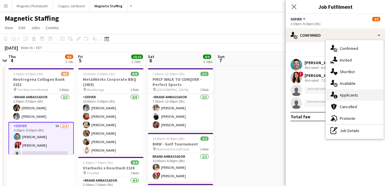
click at [350, 96] on div "single-neutral-actions-information Applicants" at bounding box center [355, 95] width 58 height 12
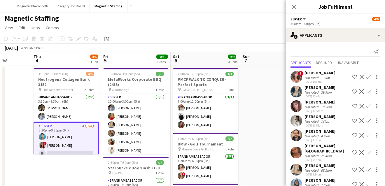
drag, startPoint x: 259, startPoint y: 146, endPoint x: 285, endPoint y: 146, distance: 26.6
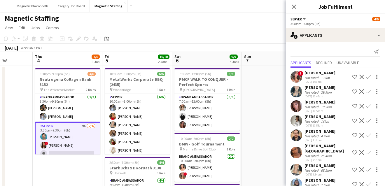
scroll to position [20, 0]
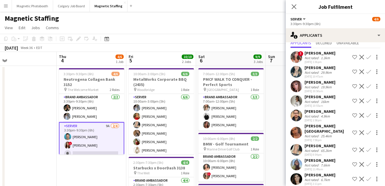
drag, startPoint x: 268, startPoint y: 156, endPoint x: 284, endPoint y: 156, distance: 16.3
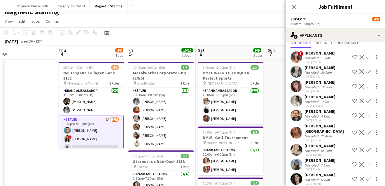
scroll to position [6, 0]
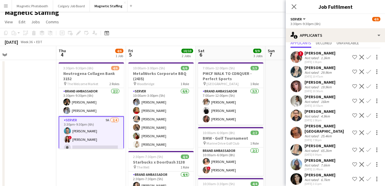
click at [298, 159] on app-user-avatar at bounding box center [297, 165] width 12 height 12
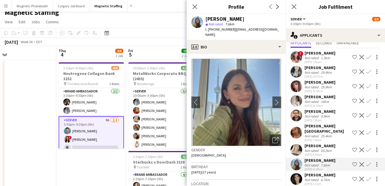
click at [297, 131] on app-user-avatar at bounding box center [297, 133] width 12 height 12
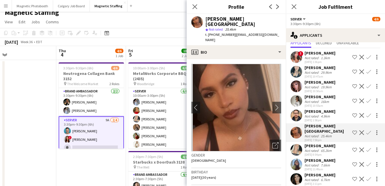
click at [297, 118] on app-user-avatar at bounding box center [297, 116] width 12 height 12
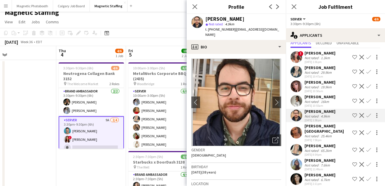
click at [297, 102] on app-user-avatar at bounding box center [297, 101] width 12 height 12
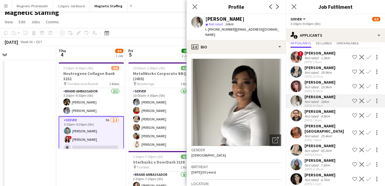
click at [299, 87] on app-user-avatar at bounding box center [297, 87] width 12 height 12
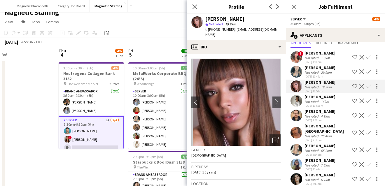
click at [299, 73] on app-user-avatar at bounding box center [297, 72] width 12 height 12
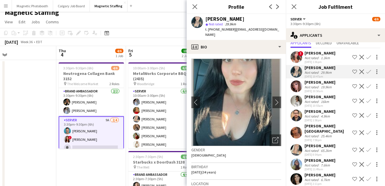
click at [298, 61] on app-user-avatar at bounding box center [297, 57] width 12 height 12
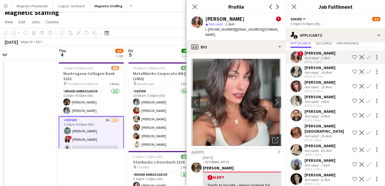
click at [298, 178] on app-user-avatar at bounding box center [297, 179] width 12 height 12
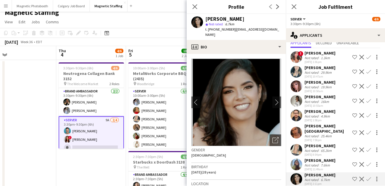
click at [297, 90] on app-user-avatar at bounding box center [297, 87] width 12 height 12
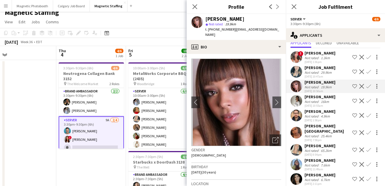
click at [297, 106] on app-user-avatar at bounding box center [297, 101] width 12 height 12
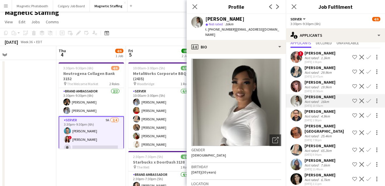
click at [296, 114] on app-user-avatar at bounding box center [297, 116] width 12 height 12
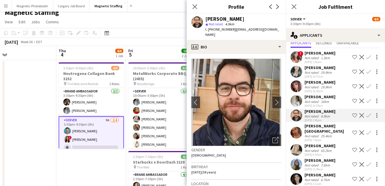
click at [294, 134] on app-user-avatar at bounding box center [297, 133] width 12 height 12
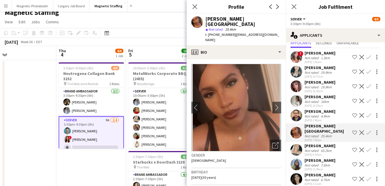
click at [294, 146] on app-user-avatar at bounding box center [297, 150] width 12 height 12
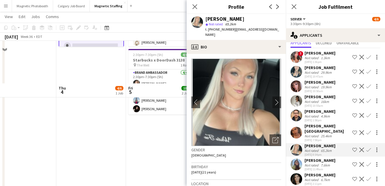
scroll to position [150, 0]
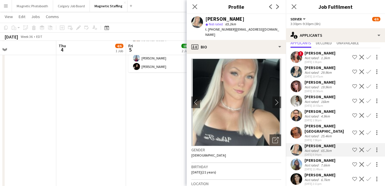
click at [298, 159] on app-user-avatar at bounding box center [297, 165] width 12 height 12
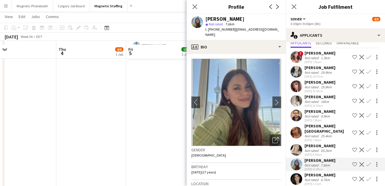
scroll to position [167, 0]
click at [295, 145] on app-user-avatar at bounding box center [297, 150] width 12 height 12
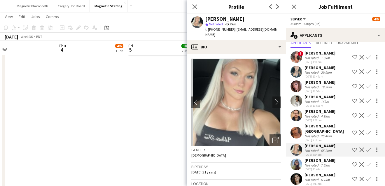
click at [299, 128] on app-user-avatar at bounding box center [297, 133] width 12 height 12
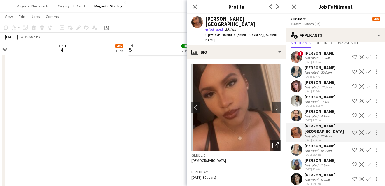
click at [299, 114] on app-user-avatar at bounding box center [297, 116] width 12 height 12
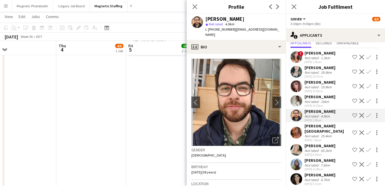
click at [297, 104] on app-user-avatar at bounding box center [297, 101] width 12 height 12
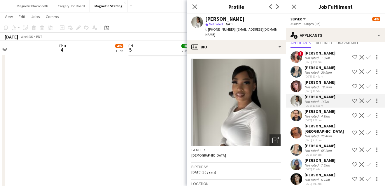
click at [146, 146] on app-date-cell "10:00am-3:00pm (5h) 6/6 MetalWorks Corporate BBQ (2435) pin Woodbridge 1 Role S…" at bounding box center [161, 83] width 70 height 368
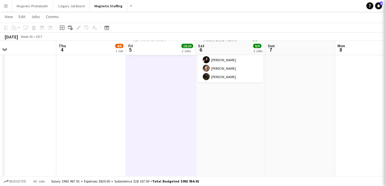
scroll to position [0, 0]
click at [109, 30] on div "Date picker" at bounding box center [106, 27] width 7 height 7
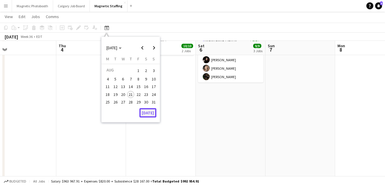
click at [151, 117] on button "[DATE]" at bounding box center [147, 112] width 17 height 9
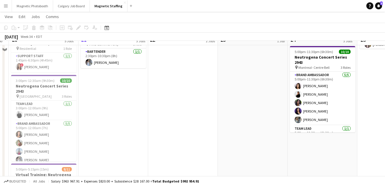
scroll to position [62, 0]
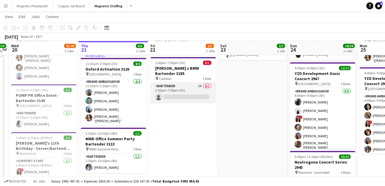
click at [186, 95] on app-card-role "Bartender 3A 0/1 2:00pm-7:00pm (5h) single-neutral-actions" at bounding box center [183, 93] width 65 height 20
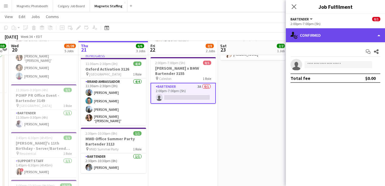
click at [338, 33] on div "single-neutral-actions-check-2 Confirmed" at bounding box center [335, 35] width 99 height 14
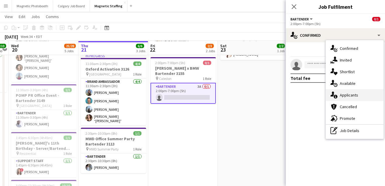
click at [344, 97] on div "single-neutral-actions-information Applicants" at bounding box center [355, 95] width 58 height 12
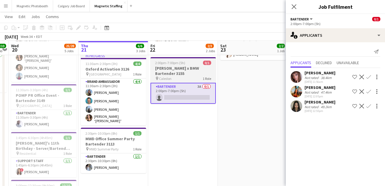
click at [169, 69] on h3 "[PERSON_NAME] x BMW Bartender 3155" at bounding box center [183, 71] width 65 height 11
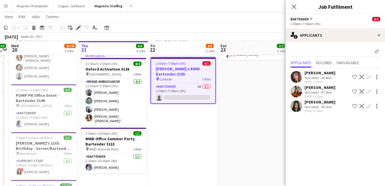
click at [80, 28] on icon "Edit" at bounding box center [78, 27] width 5 height 5
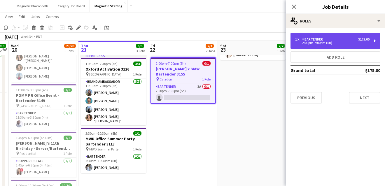
click at [347, 41] on div "1 x Bartender $175.00" at bounding box center [332, 39] width 74 height 4
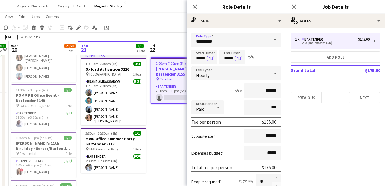
drag, startPoint x: 227, startPoint y: 42, endPoint x: 176, endPoint y: 42, distance: 51.4
click at [176, 42] on body "Menu Boards Boards Boards All jobs Status Workforce Workforce My Workforce Recr…" at bounding box center [192, 173] width 385 height 470
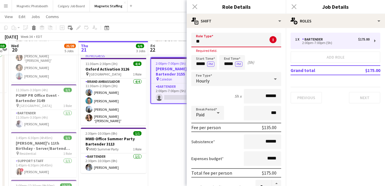
type input "*"
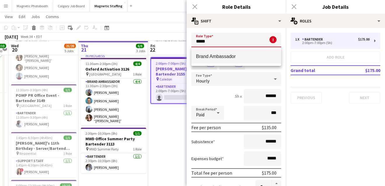
click at [245, 58] on span "Brand Ambassador" at bounding box center [236, 57] width 81 height 6
type input "**********"
type input "******"
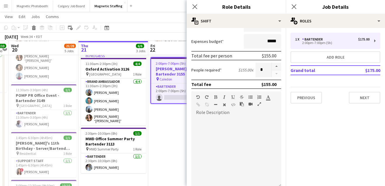
scroll to position [130, 0]
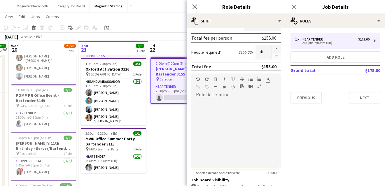
click at [221, 143] on div at bounding box center [236, 134] width 90 height 70
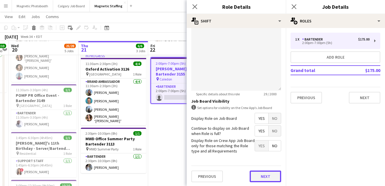
click at [271, 181] on button "Next" at bounding box center [266, 177] width 32 height 12
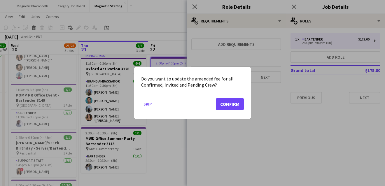
scroll to position [0, 0]
click at [235, 108] on button "Confirm" at bounding box center [230, 104] width 28 height 12
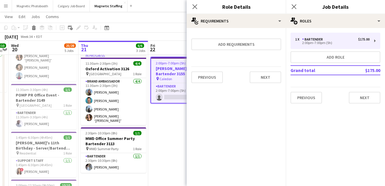
scroll to position [62, 0]
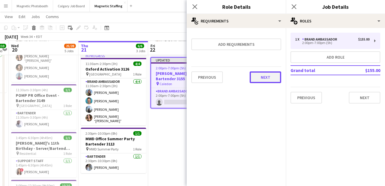
click at [264, 80] on button "Next" at bounding box center [266, 77] width 32 height 12
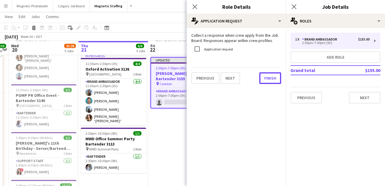
click at [264, 80] on button "Finish" at bounding box center [270, 78] width 22 height 12
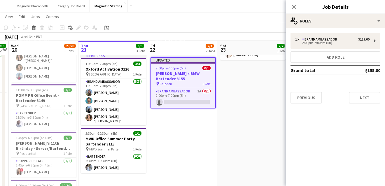
click at [202, 131] on app-date-cell "8:00am-3:30pm (7h30m) 2/2 BMW - Golf Tournament 3143 pin Paintbrush 1 Role Bran…" at bounding box center [183, 188] width 70 height 368
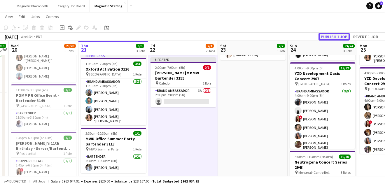
click at [334, 35] on button "Publish 1 job" at bounding box center [334, 37] width 31 height 8
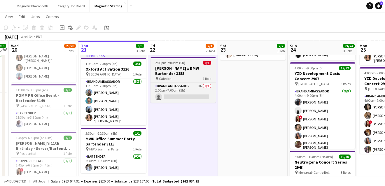
click at [181, 59] on app-job-card "2:00pm-7:00pm (5h) 0/1 [PERSON_NAME] x BMW Bartender 3155 pin Caledon 1 Role Br…" at bounding box center [183, 80] width 65 height 46
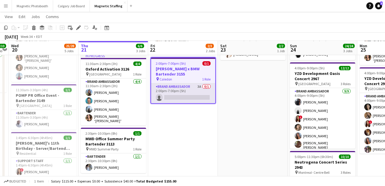
click at [169, 95] on app-card-role "Brand Ambassador 3A 0/1 2:00pm-7:00pm (5h) single-neutral-actions" at bounding box center [183, 93] width 64 height 20
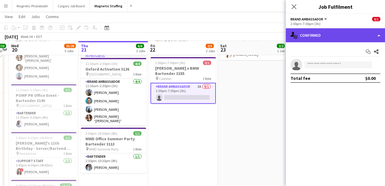
click at [380, 36] on div "single-neutral-actions-check-2 Confirmed" at bounding box center [335, 35] width 99 height 14
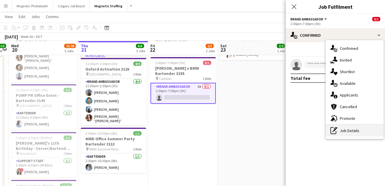
click at [350, 133] on div "pen-write Job Details" at bounding box center [355, 131] width 58 height 12
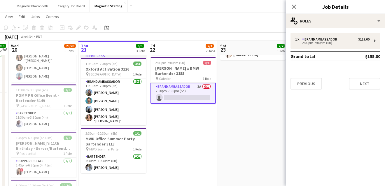
click at [207, 89] on app-card-role "Brand Ambassador 3A 0/1 2:00pm-7:00pm (5h) single-neutral-actions" at bounding box center [183, 93] width 65 height 21
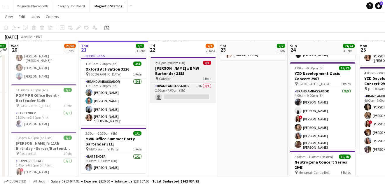
click at [185, 66] on h3 "[PERSON_NAME] x BMW Bartender 3155" at bounding box center [183, 71] width 65 height 11
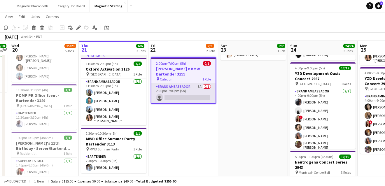
click at [191, 91] on app-card-role "Brand Ambassador 3A 0/1 2:00pm-7:00pm (5h) single-neutral-actions" at bounding box center [183, 93] width 64 height 20
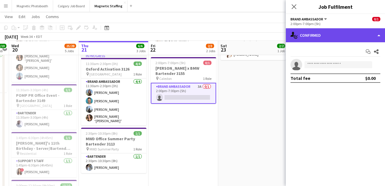
click at [381, 36] on div "single-neutral-actions-check-2 Confirmed" at bounding box center [335, 35] width 99 height 14
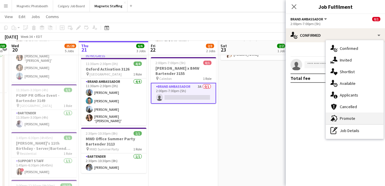
click at [350, 118] on div "advertising-megaphone Promote" at bounding box center [355, 119] width 58 height 12
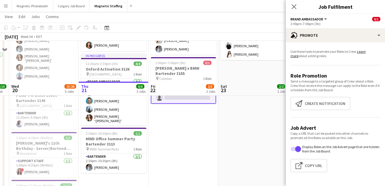
scroll to position [125, 0]
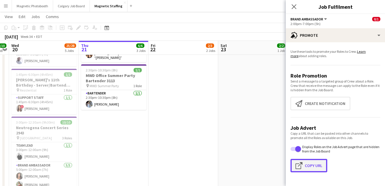
click at [313, 167] on button "Click to copy URL Copy Url" at bounding box center [309, 165] width 37 height 13
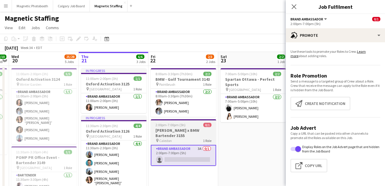
click at [176, 123] on span "2:00pm-7:00pm (5h)" at bounding box center [171, 125] width 30 height 4
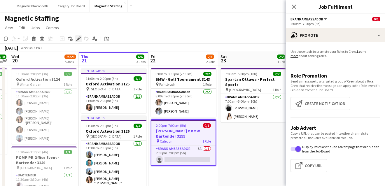
click at [76, 36] on div "Edit" at bounding box center [78, 38] width 7 height 7
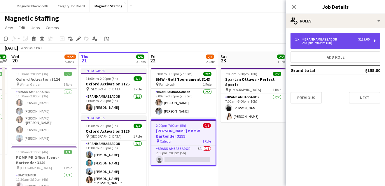
click at [342, 41] on div "2:00pm-7:00pm (5h)" at bounding box center [332, 42] width 74 height 3
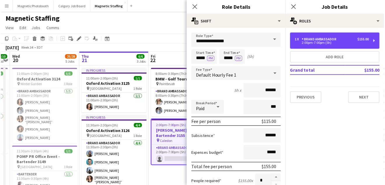
scroll to position [117, 0]
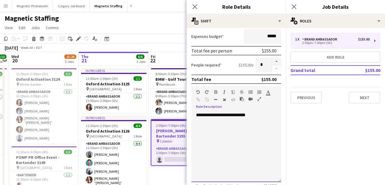
click at [223, 135] on div "**********" at bounding box center [236, 147] width 90 height 70
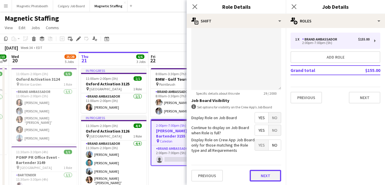
click at [263, 174] on button "Next" at bounding box center [266, 176] width 32 height 12
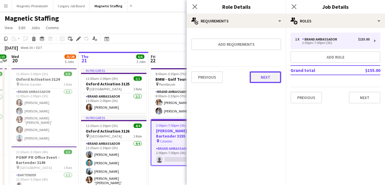
click at [276, 74] on button "Next" at bounding box center [266, 77] width 32 height 12
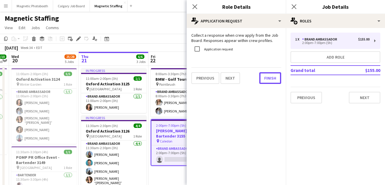
click at [276, 74] on button "Finish" at bounding box center [270, 78] width 22 height 12
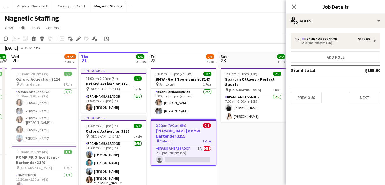
click at [260, 37] on app-toolbar "Copy Paste Paste Command V Paste with crew Command Shift V Paste linked Job [GE…" at bounding box center [192, 39] width 385 height 10
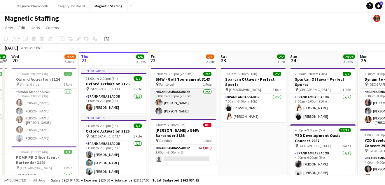
click at [193, 97] on app-card-role "Brand Ambassador [DATE] 8:00am-3:30pm (7h30m) [PERSON_NAME] [PERSON_NAME]" at bounding box center [183, 103] width 65 height 28
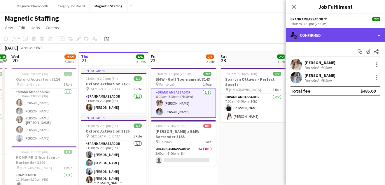
click at [348, 29] on div "single-neutral-actions-check-2 Confirmed" at bounding box center [335, 35] width 99 height 14
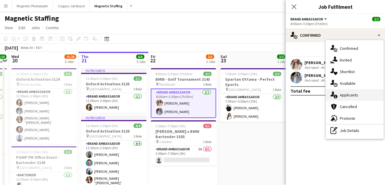
click at [343, 94] on div "single-neutral-actions-information Applicants" at bounding box center [355, 95] width 58 height 12
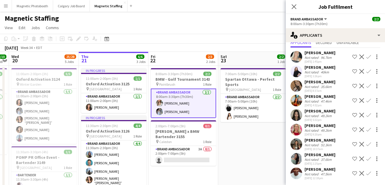
scroll to position [21, 0]
click at [298, 132] on app-user-avatar at bounding box center [297, 129] width 12 height 12
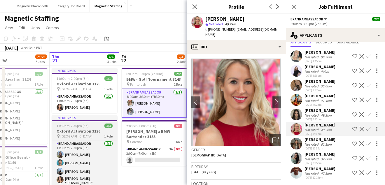
scroll to position [0, 252]
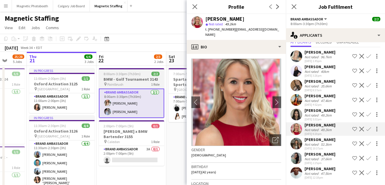
click at [134, 77] on h3 "BMW - Golf Tournament 3143" at bounding box center [131, 79] width 65 height 5
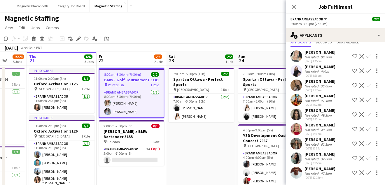
click at [298, 175] on app-user-avatar at bounding box center [297, 173] width 12 height 12
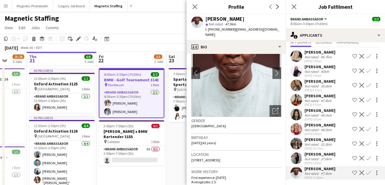
scroll to position [30, 0]
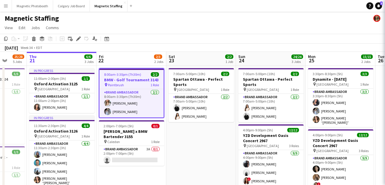
scroll to position [0, 0]
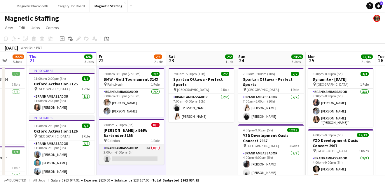
click at [119, 161] on app-card-role "Brand Ambassador 3A 0/1 2:00pm-7:00pm (5h) single-neutral-actions" at bounding box center [131, 155] width 65 height 20
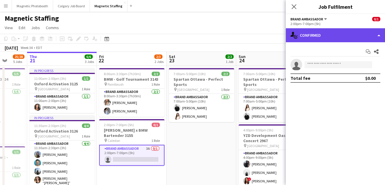
click at [323, 39] on div "single-neutral-actions-check-2 Confirmed" at bounding box center [335, 35] width 99 height 14
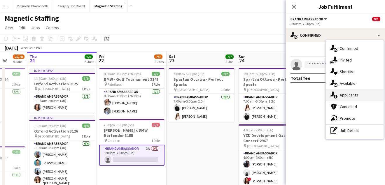
click at [338, 96] on div "single-neutral-actions-information Applicants" at bounding box center [355, 95] width 58 height 12
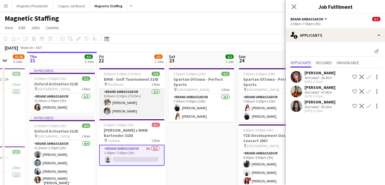
click at [148, 114] on app-card-role "Brand Ambassador [DATE] 8:00am-3:30pm (7h30m) [PERSON_NAME] [PERSON_NAME]" at bounding box center [131, 103] width 65 height 28
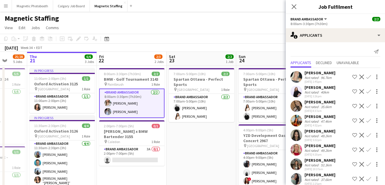
scroll to position [21, 0]
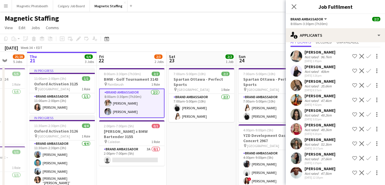
click at [301, 131] on app-user-avatar at bounding box center [297, 129] width 12 height 12
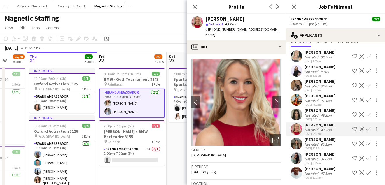
click at [297, 156] on app-user-avatar at bounding box center [297, 159] width 12 height 12
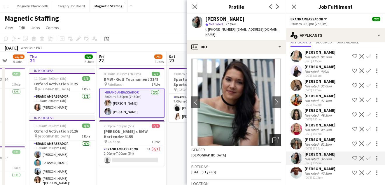
click at [279, 137] on div "Open photos pop-in" at bounding box center [276, 141] width 12 height 12
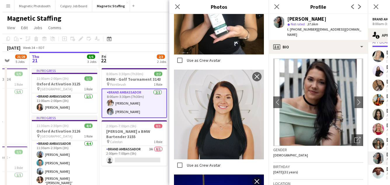
scroll to position [0, 252]
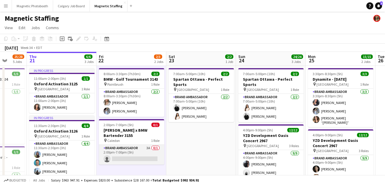
click at [137, 149] on app-card-role "Brand Ambassador 3A 0/1 2:00pm-7:00pm (5h) single-neutral-actions" at bounding box center [131, 155] width 65 height 20
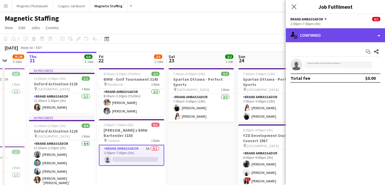
click at [320, 37] on div "single-neutral-actions-check-2 Confirmed" at bounding box center [335, 35] width 99 height 14
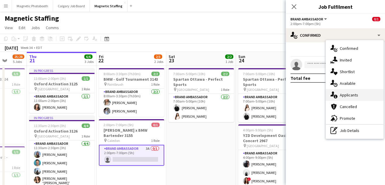
click at [335, 97] on icon "single-neutral-actions-information" at bounding box center [334, 95] width 7 height 7
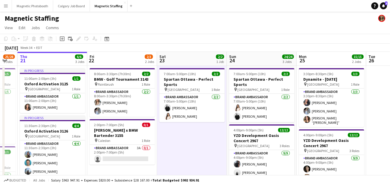
drag, startPoint x: 48, startPoint y: 85, endPoint x: 114, endPoint y: 84, distance: 66.0
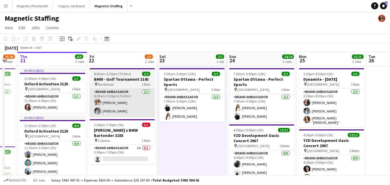
scroll to position [0, 185]
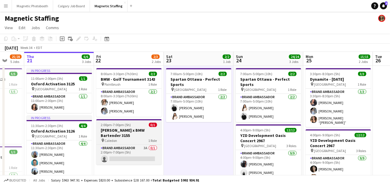
click at [110, 136] on h3 "[PERSON_NAME] x BMW Bartender 3155" at bounding box center [128, 133] width 65 height 11
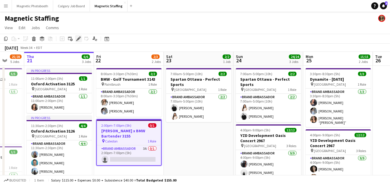
click at [76, 38] on icon "Edit" at bounding box center [78, 38] width 5 height 5
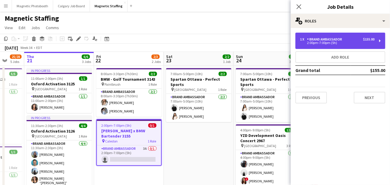
click at [345, 41] on div "1 x Brand Ambassador $155.00 2:00pm-7:00pm (5h)" at bounding box center [337, 40] width 74 height 7
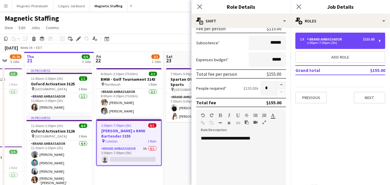
scroll to position [77, 0]
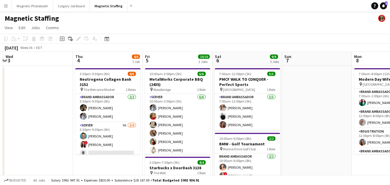
scroll to position [0, 206]
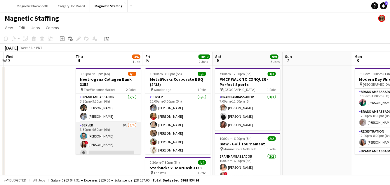
click at [122, 148] on app-card-role "Server 9A [DATE] 3:30pm-9:30pm (6h) [PERSON_NAME] ! [PERSON_NAME] single-neutra…" at bounding box center [108, 144] width 65 height 45
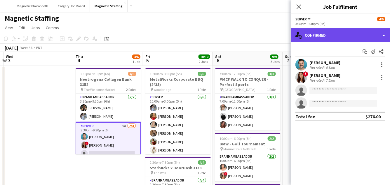
click at [333, 39] on div "single-neutral-actions-check-2 Confirmed" at bounding box center [340, 35] width 99 height 14
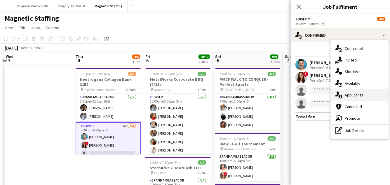
click at [344, 96] on div "single-neutral-actions-information Applicants" at bounding box center [360, 95] width 58 height 12
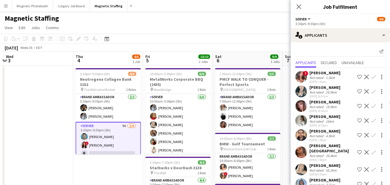
scroll to position [21, 0]
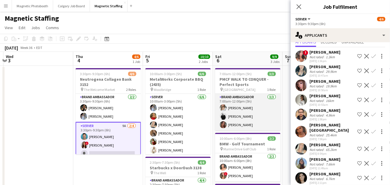
click at [233, 126] on app-card-role "Brand Ambassador 3/3 7:00am-12:00pm (5h) Sabrina McCaskill jean-philippe roy Me…" at bounding box center [247, 112] width 65 height 37
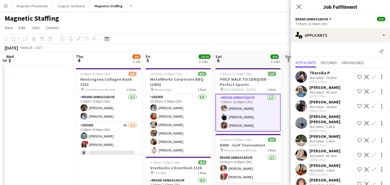
scroll to position [64, 0]
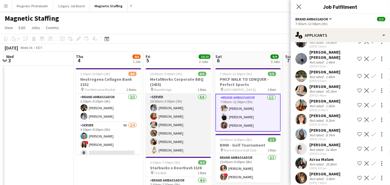
click at [187, 136] on app-card-role "Server [DATE] 10:00am-3:00pm (5h) [PERSON_NAME] [PERSON_NAME] [PERSON_NAME] [PE…" at bounding box center [178, 125] width 65 height 62
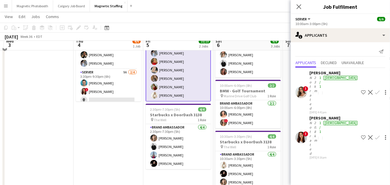
scroll to position [87, 0]
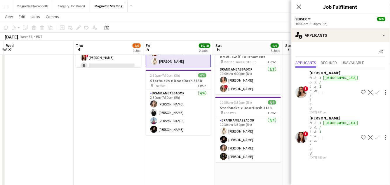
click at [187, 133] on app-card-role "Brand Ambassador 4/4 2:30pm-7:30pm (5h) Cassie Sanchez jean-philippe roy Luccas…" at bounding box center [178, 112] width 65 height 45
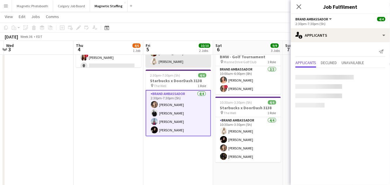
scroll to position [1, 0]
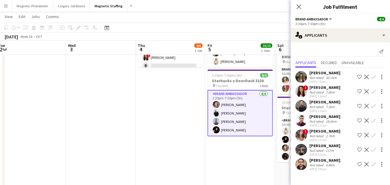
drag, startPoint x: 187, startPoint y: 133, endPoint x: 82, endPoint y: 155, distance: 107.2
click at [84, 154] on app-calendar-viewport "Sun 31 Mon 1 Tue 2 Wed 3 Thu 4 4/6 1 Job Fri 5 10/10 2 Jobs Sat 6 9/9 3 Jobs Su…" at bounding box center [195, 154] width 390 height 437
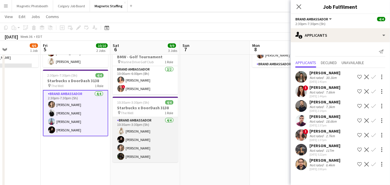
click at [124, 162] on app-card-role "Brand Ambassador 4/4 10:30am-3:30pm (5h) Katryna Klepacki Maria Vasconcellos Ca…" at bounding box center [145, 139] width 65 height 45
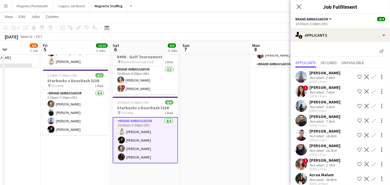
scroll to position [35, 0]
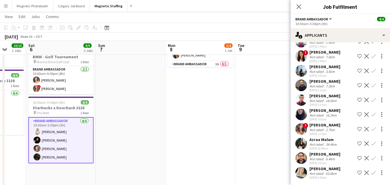
drag, startPoint x: 219, startPoint y: 127, endPoint x: 90, endPoint y: 130, distance: 128.4
click at [96, 129] on app-calendar-viewport "Tue 2 Wed 3 Thu 4 4/6 1 Job Fri 5 10/10 2 Jobs Sat 6 9/9 3 Jobs Sun 7 Mon 8 3/4…" at bounding box center [195, 154] width 390 height 437
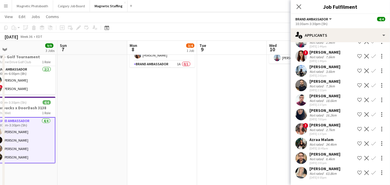
scroll to position [0, 0]
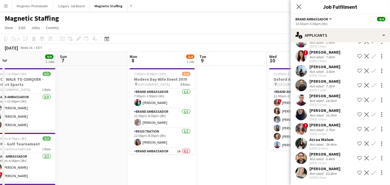
click at [303, 84] on app-user-avatar at bounding box center [301, 86] width 12 height 12
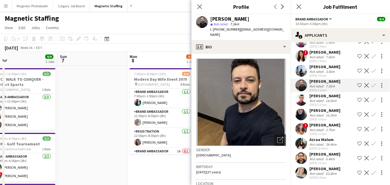
click at [302, 97] on app-user-avatar at bounding box center [301, 100] width 12 height 12
